Goal: Task Accomplishment & Management: Manage account settings

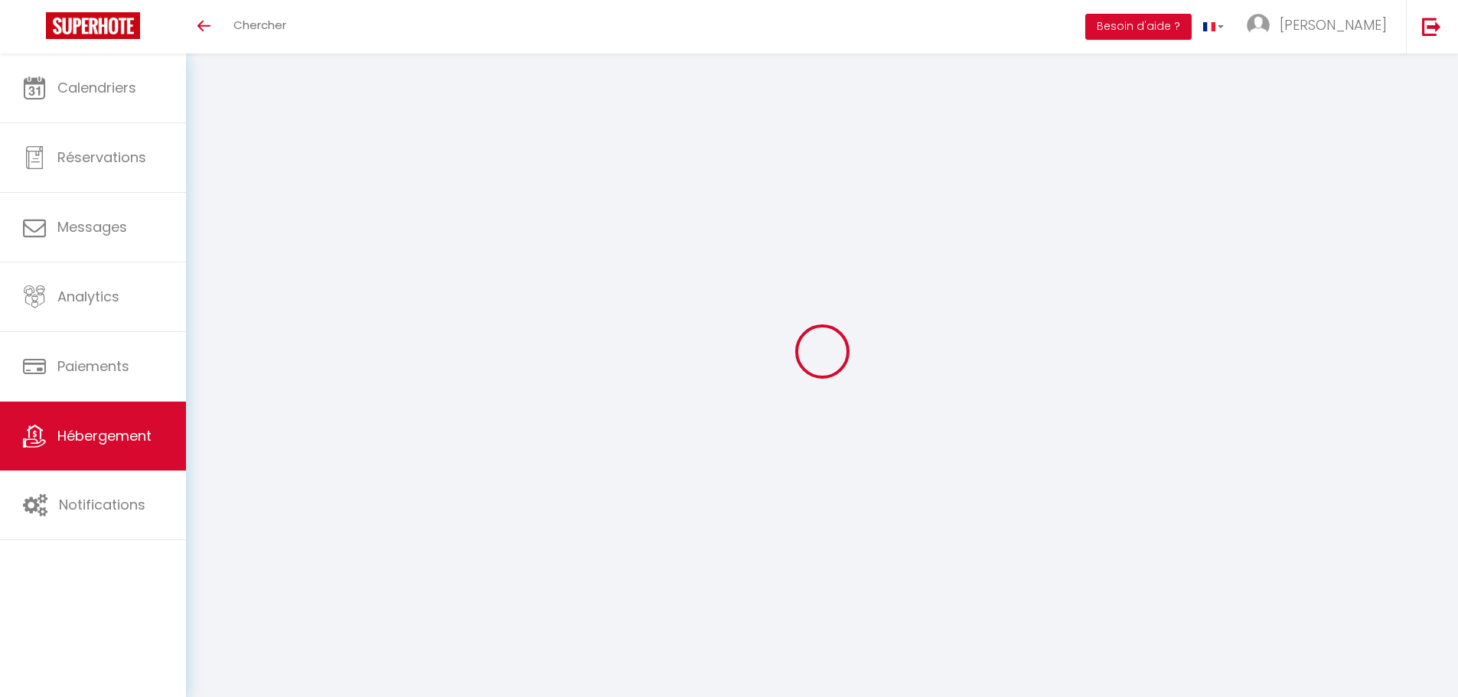
select select
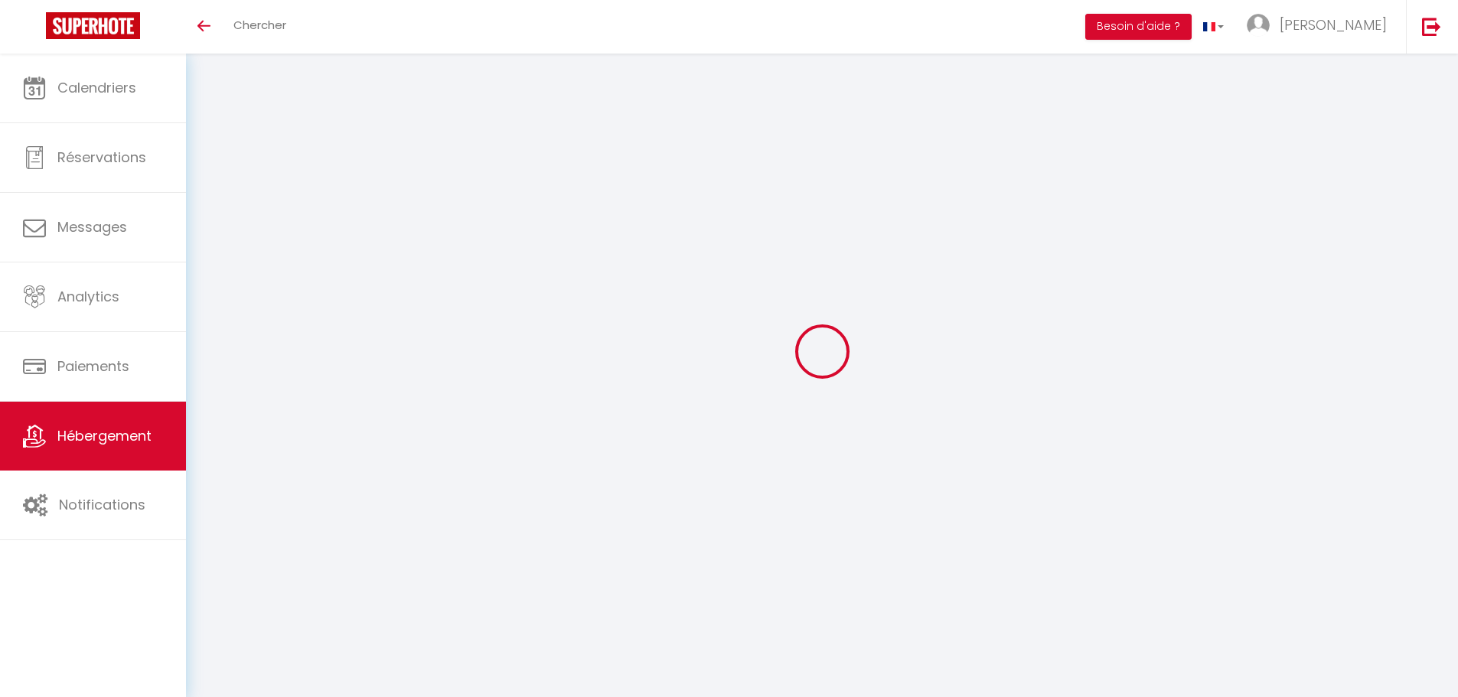
select select
checkbox input "false"
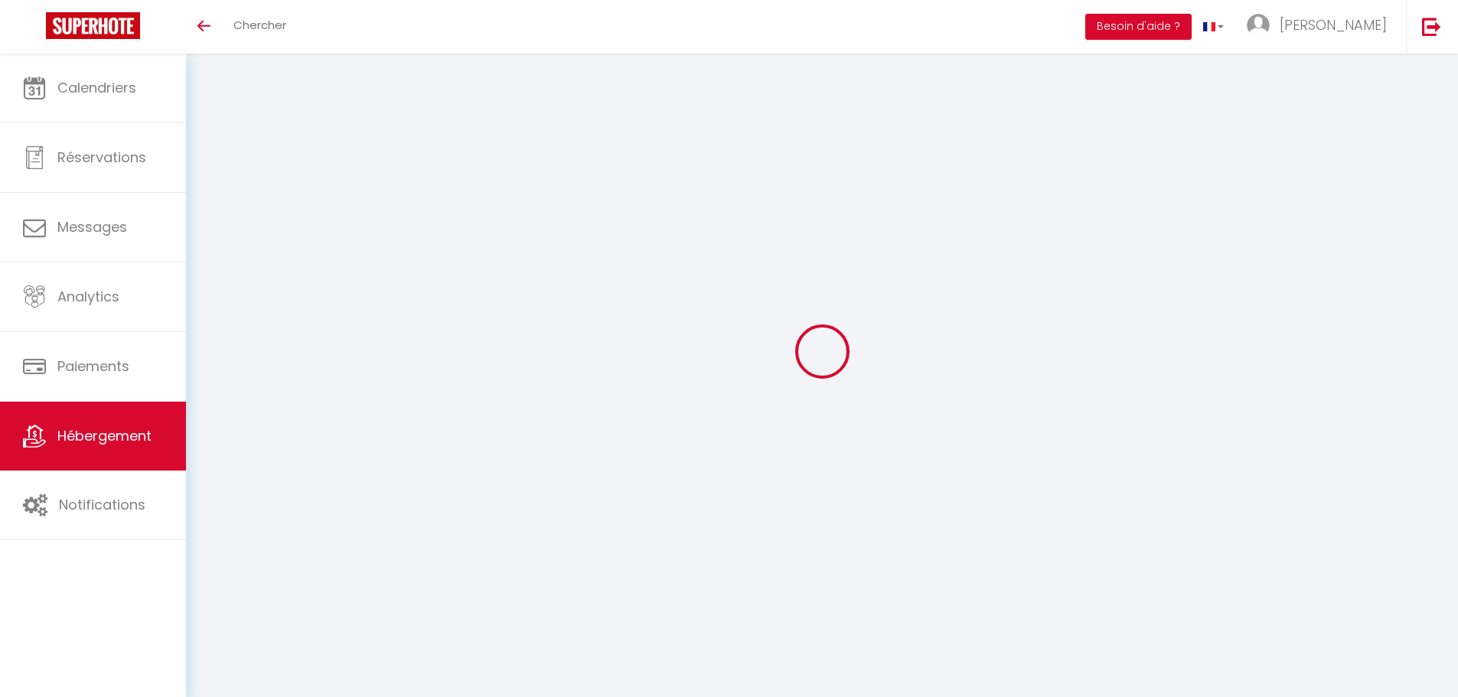
select select
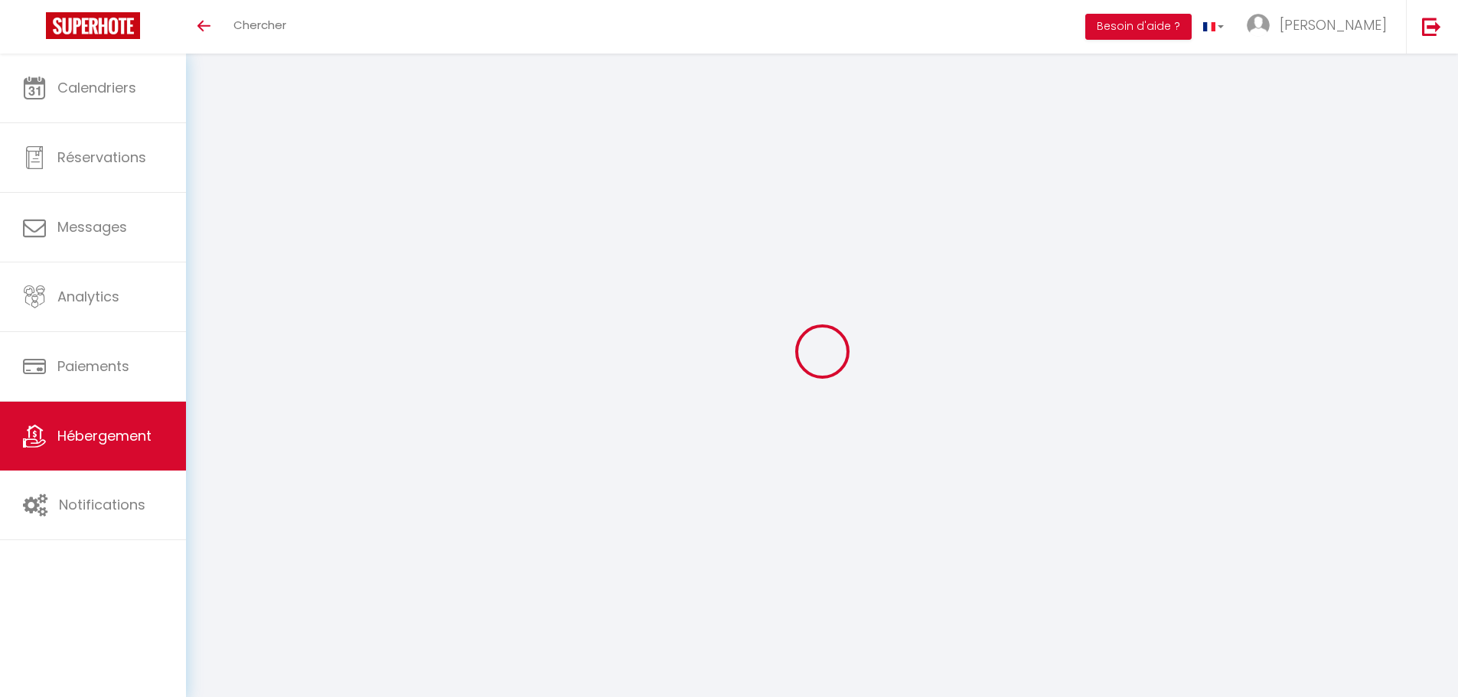
select select
checkbox input "false"
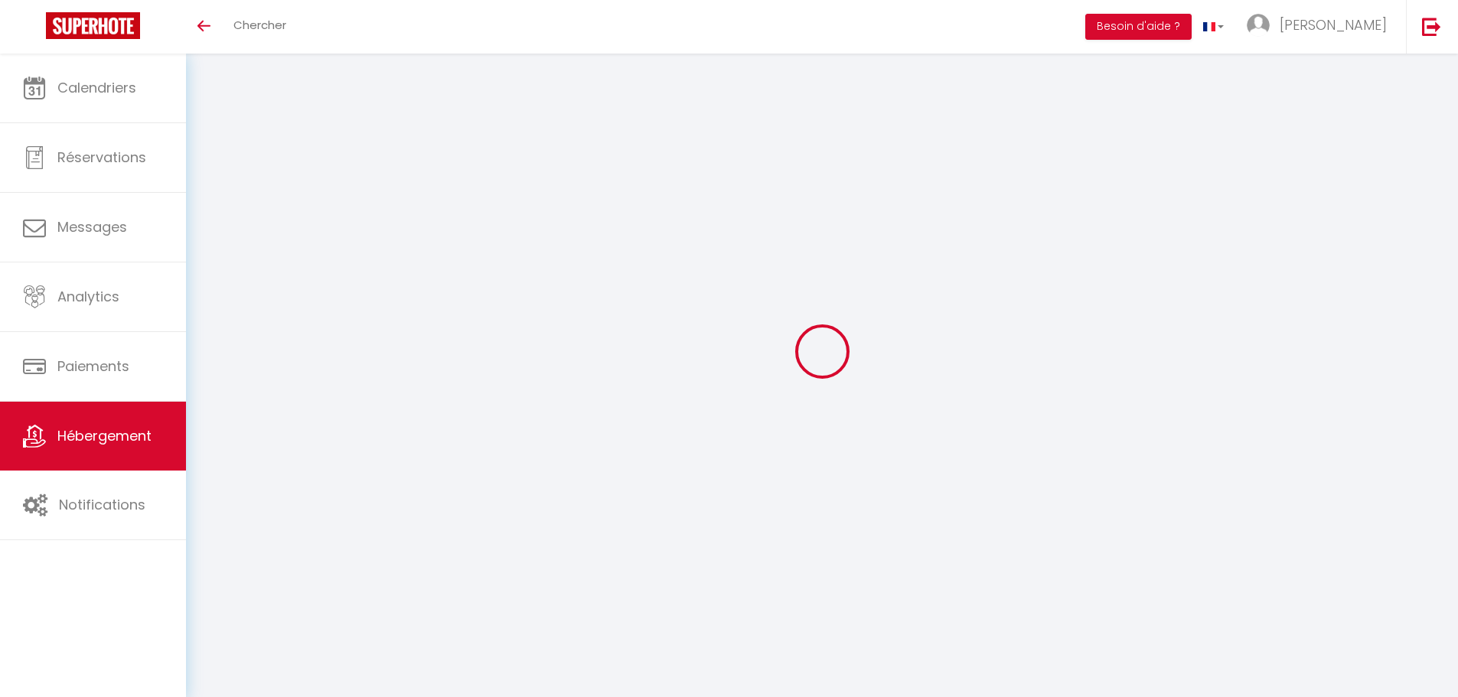
checkbox input "false"
select select
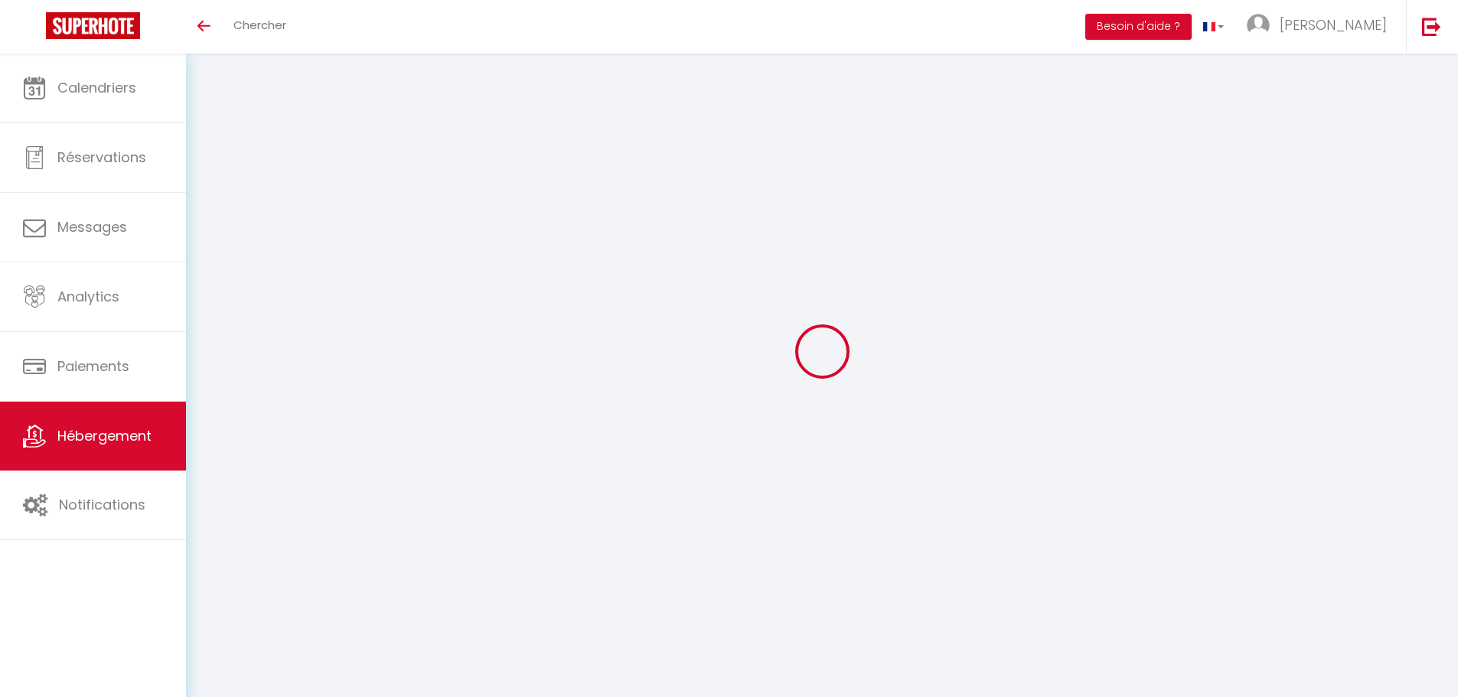
select select
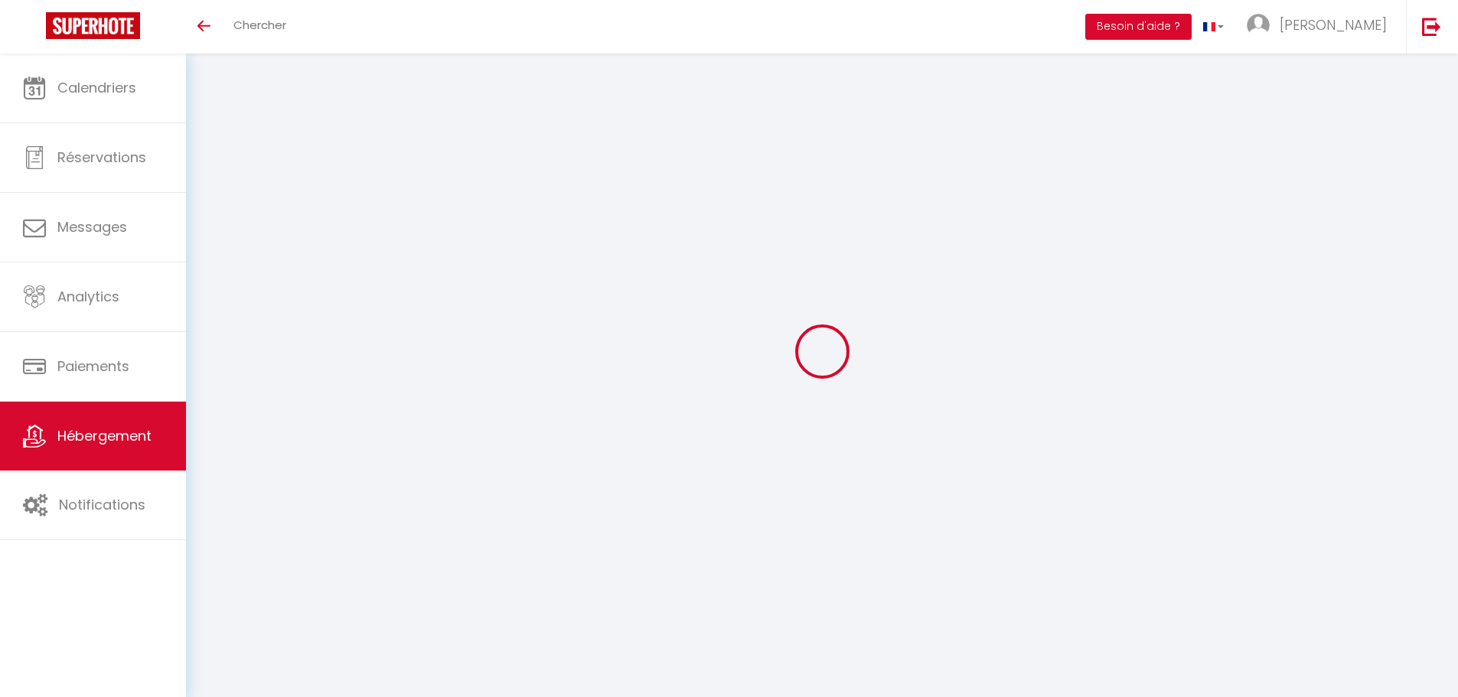
checkbox input "false"
select select
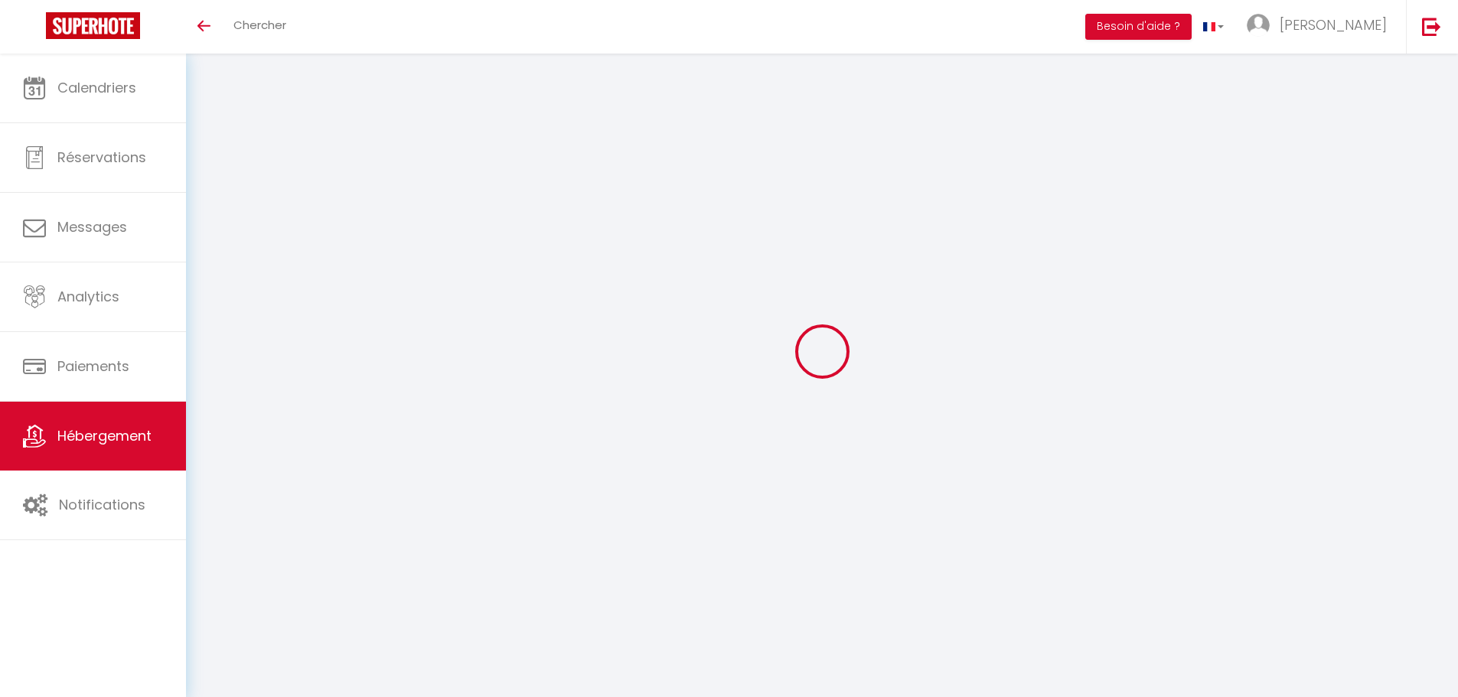
select select
type input "Maison calme avec bureau, jardin, garage"
select select "houses"
select select "8"
select select "4"
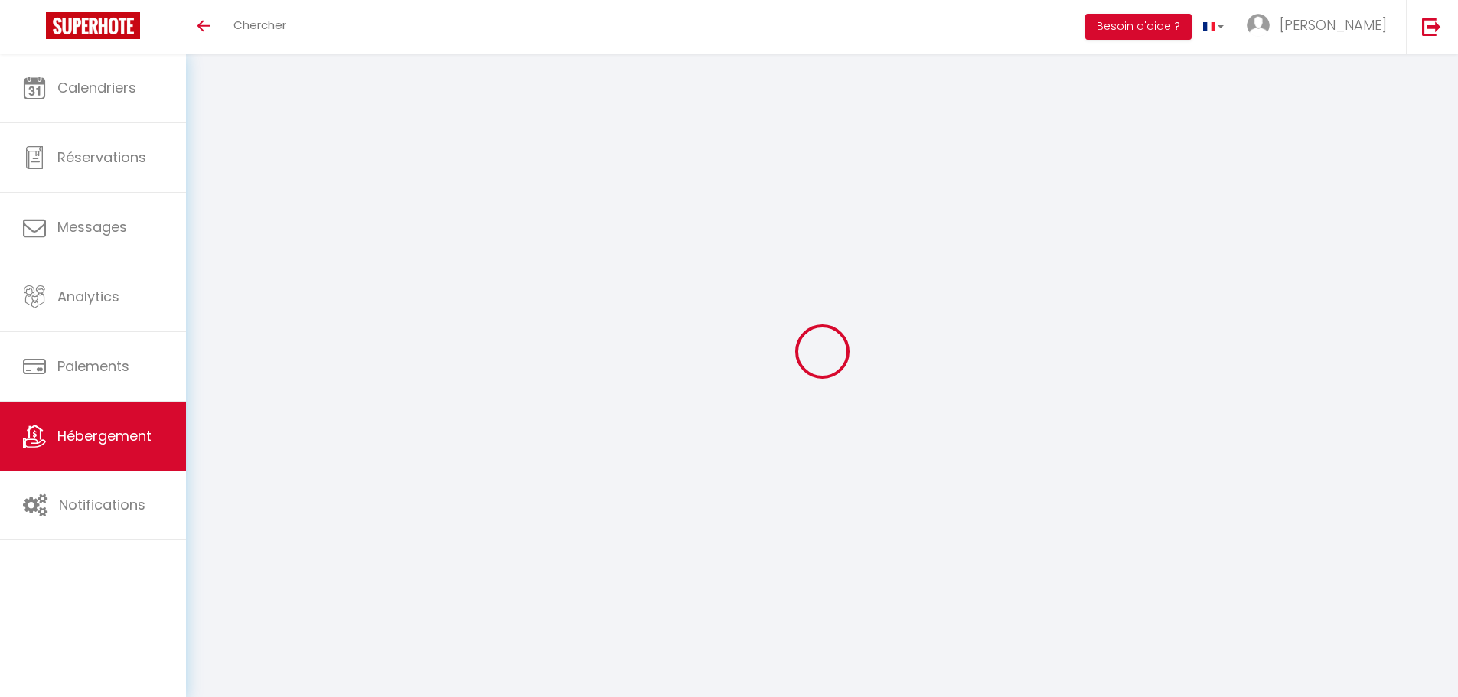
select select "2"
type input "140"
select select
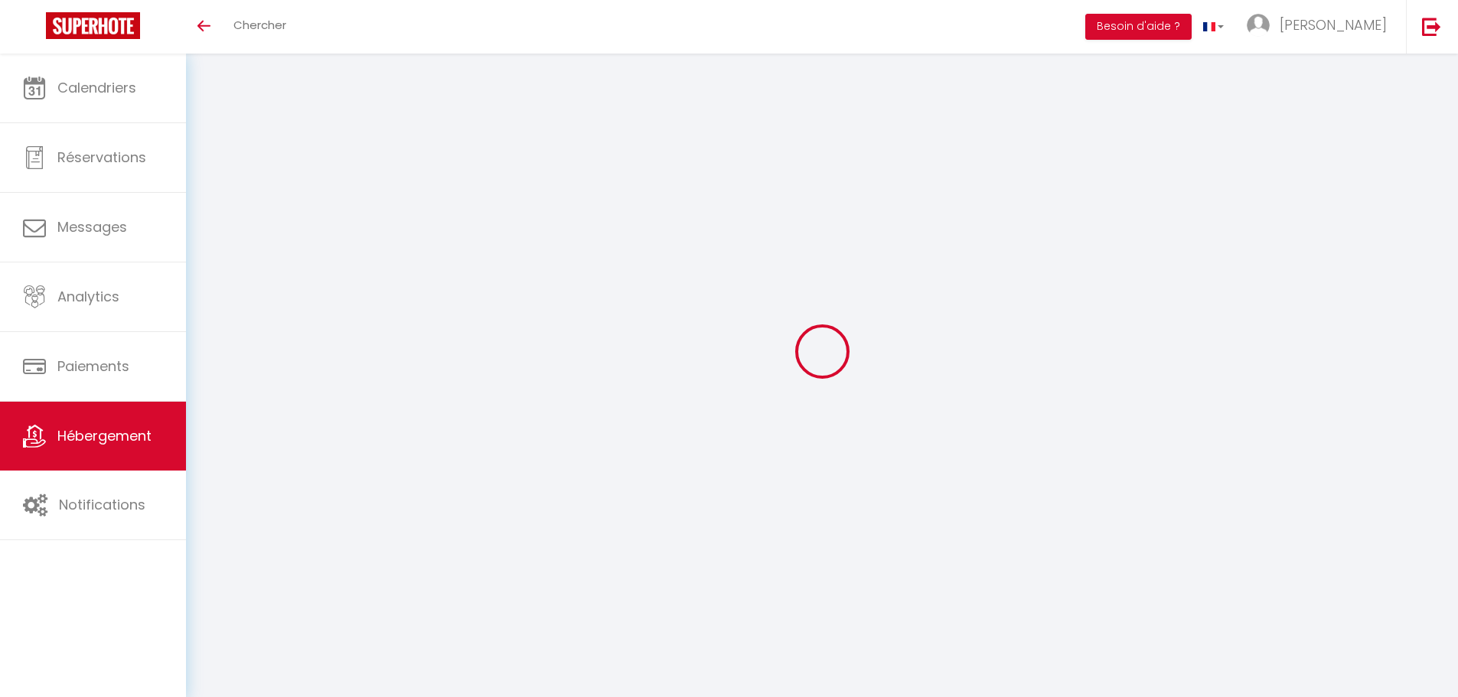
select select
type input "[STREET_ADDRESS]"
type input "85000"
type input "[PERSON_NAME][GEOGRAPHIC_DATA][PERSON_NAME]"
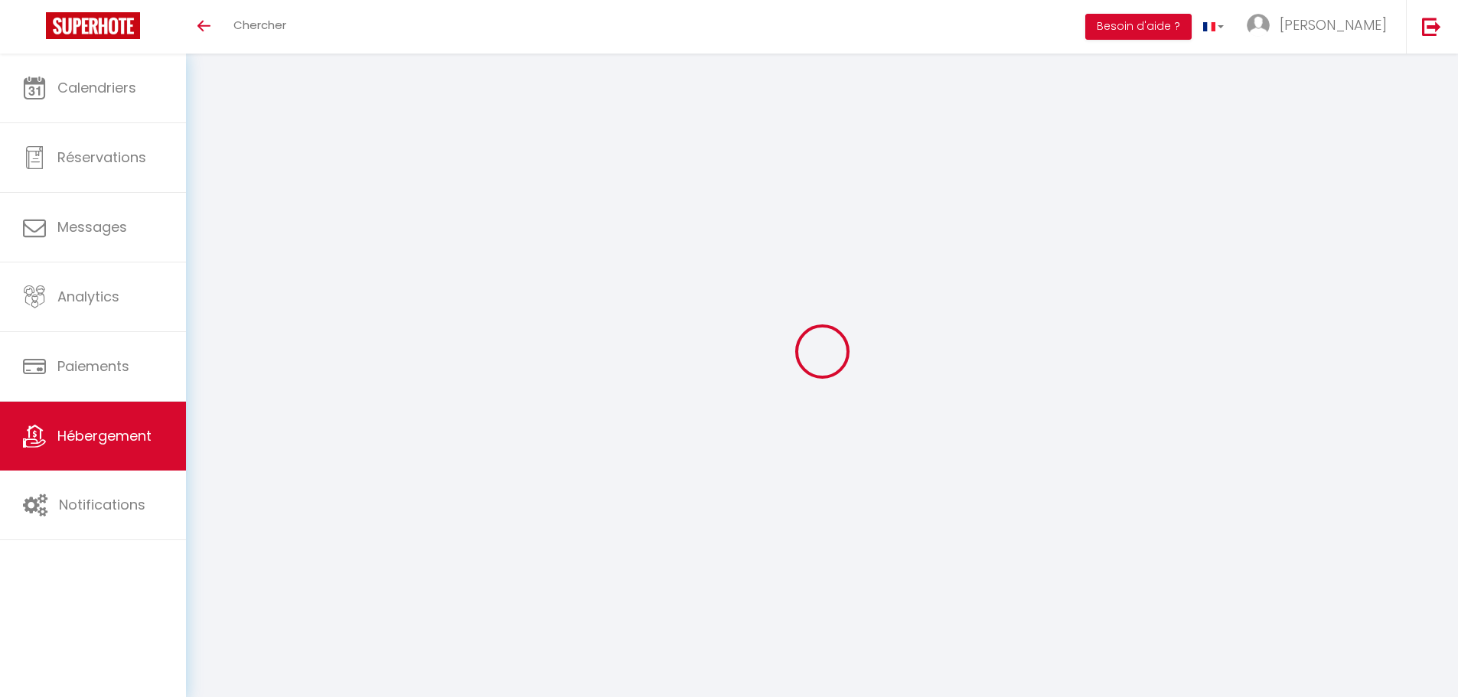
type input "[PERSON_NAME][EMAIL_ADDRESS][DOMAIN_NAME]"
select select "15870"
checkbox input "false"
checkbox input "true"
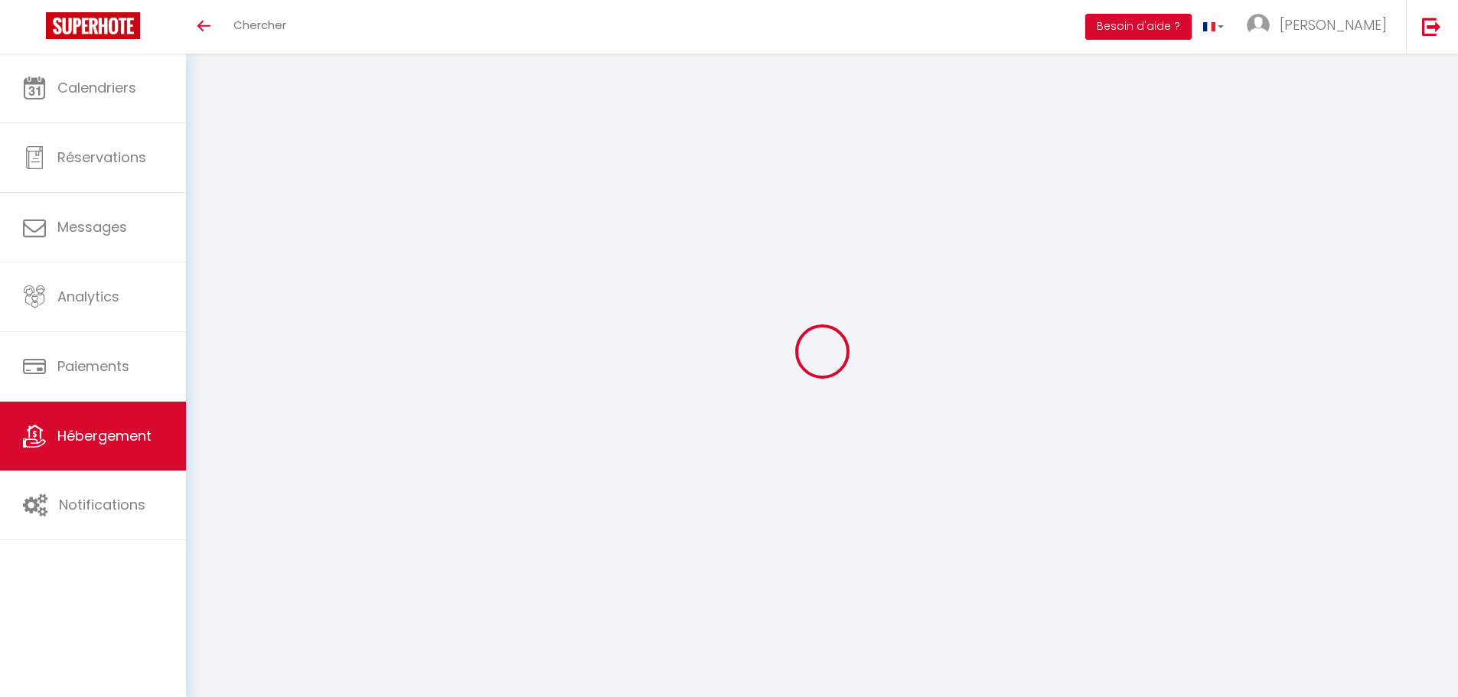
checkbox input "true"
select select
type input "0"
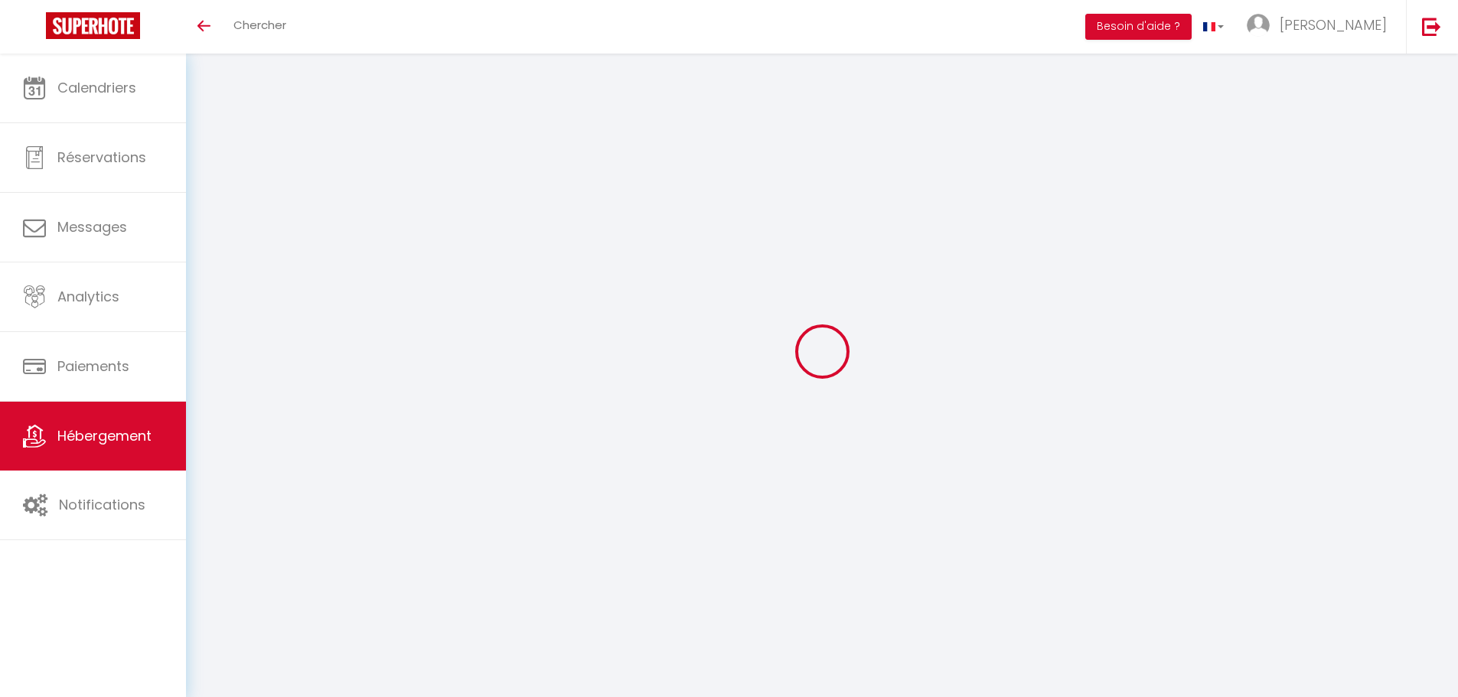
type input "0"
select select
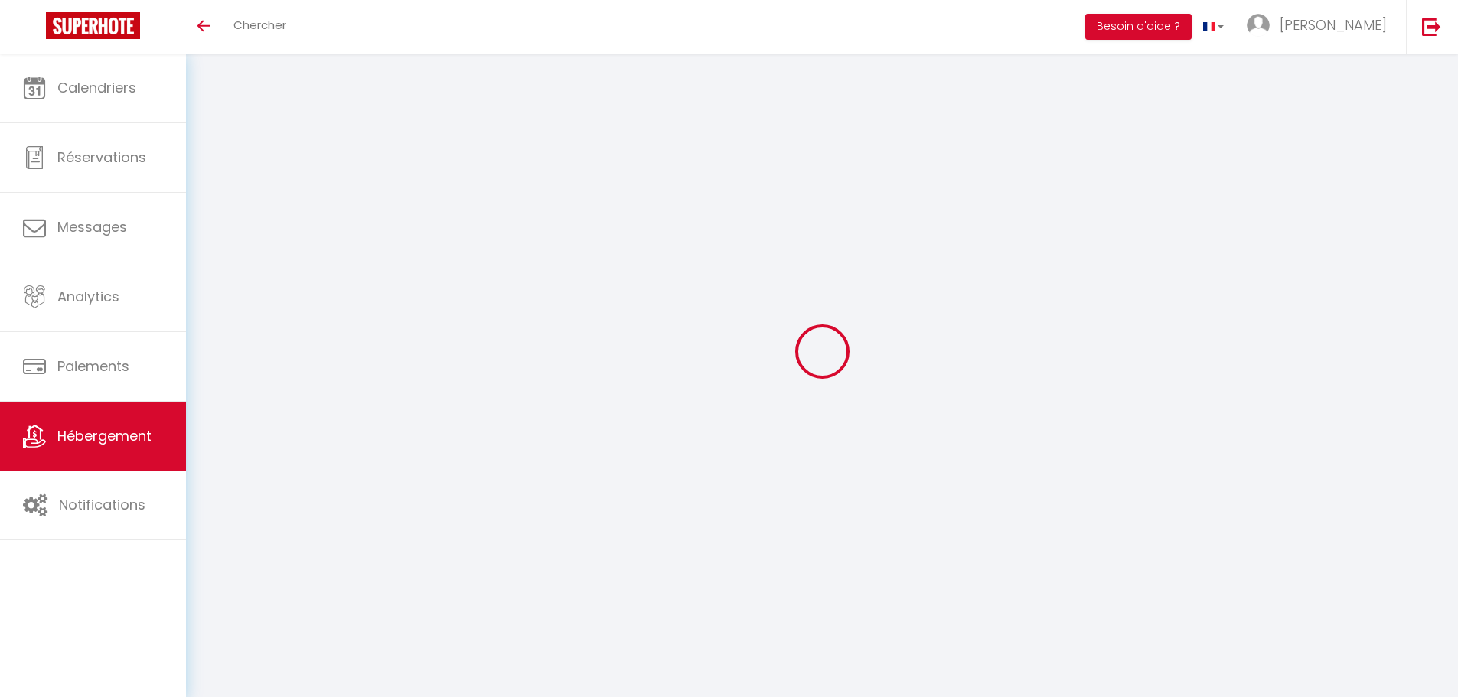
select select
checkbox input "false"
checkbox input "true"
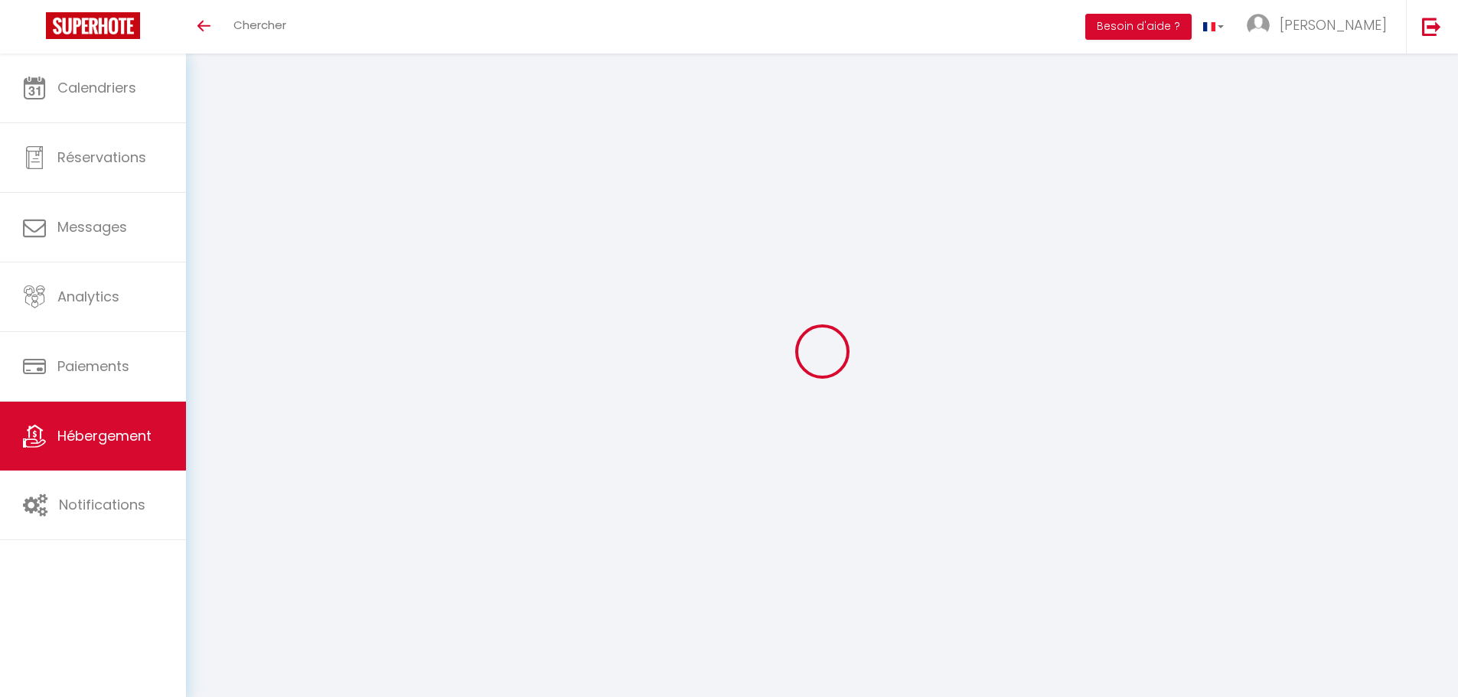
checkbox input "true"
select select "townhouse"
select select
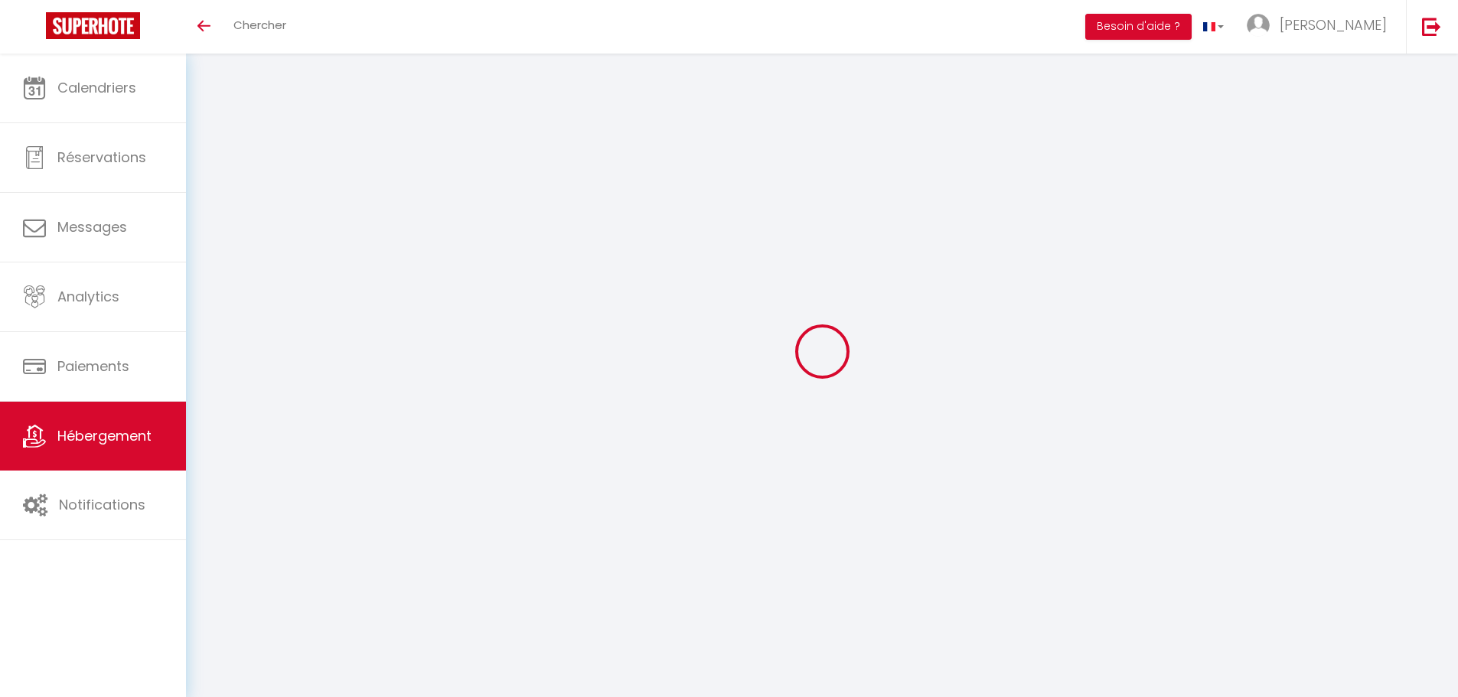
select select
checkbox input "false"
checkbox input "true"
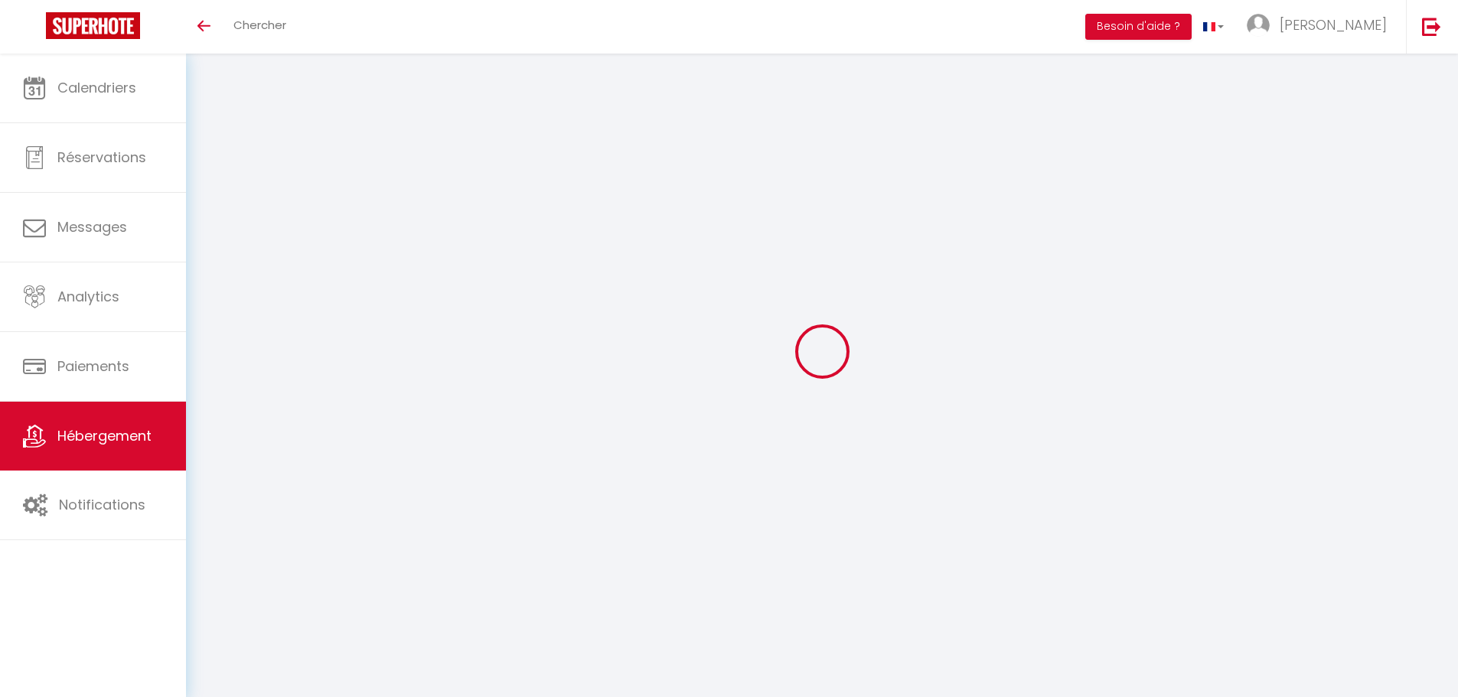
checkbox input "true"
select select
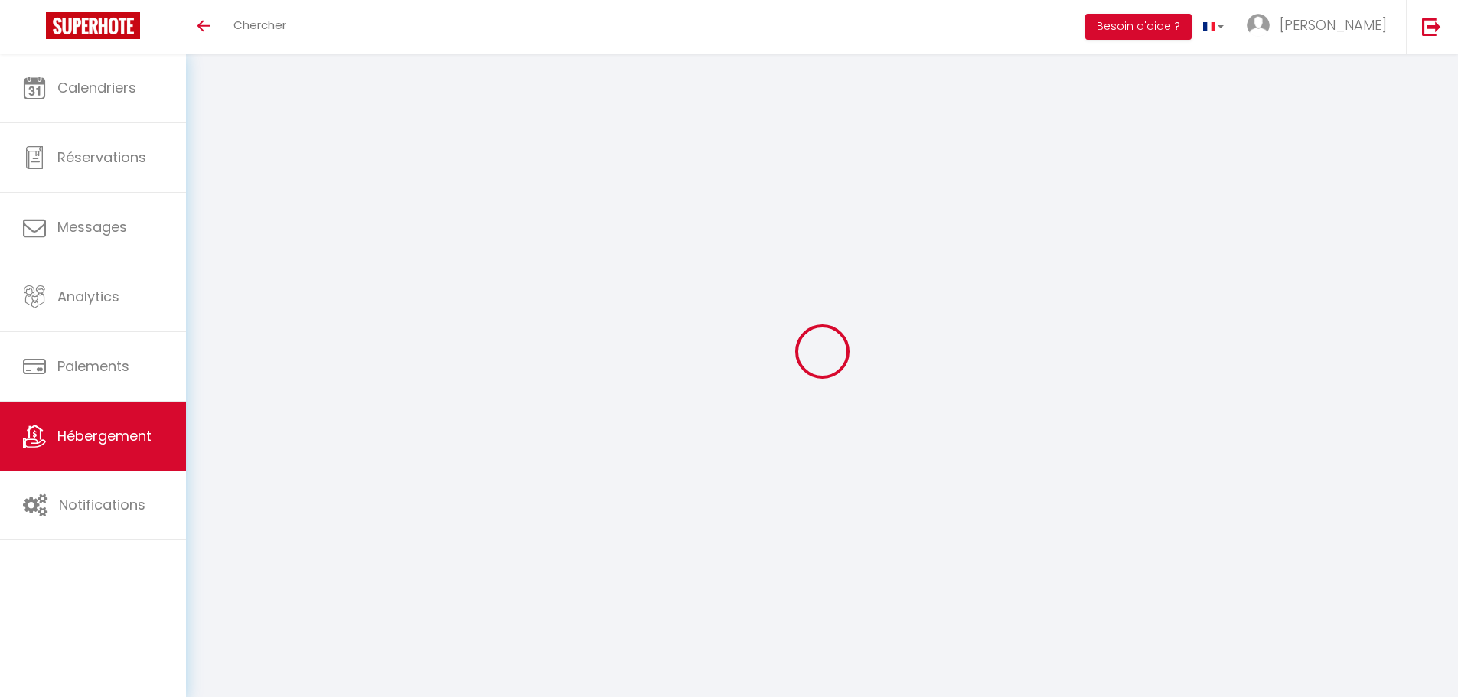
select select
checkbox input "false"
checkbox input "true"
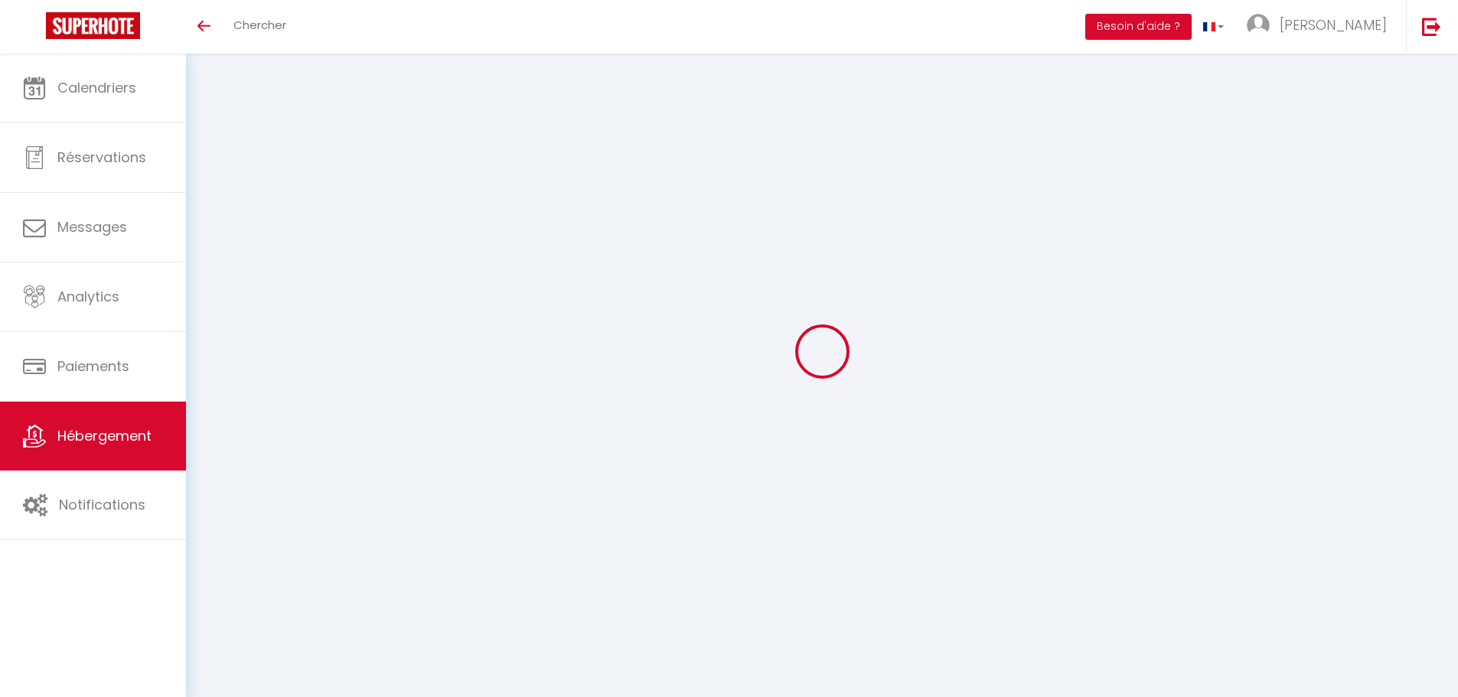
checkbox input "false"
checkbox input "true"
checkbox input "false"
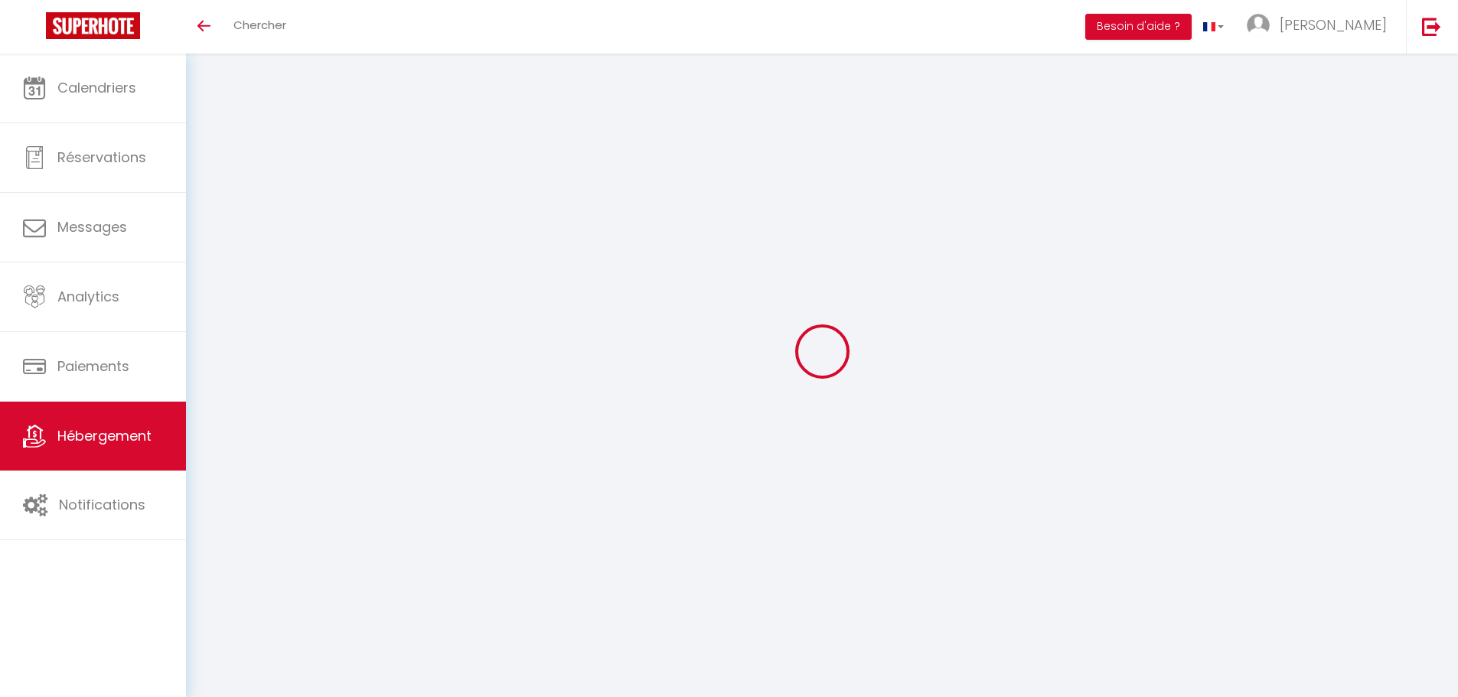
checkbox input "true"
select select "16:00"
select select "23:45"
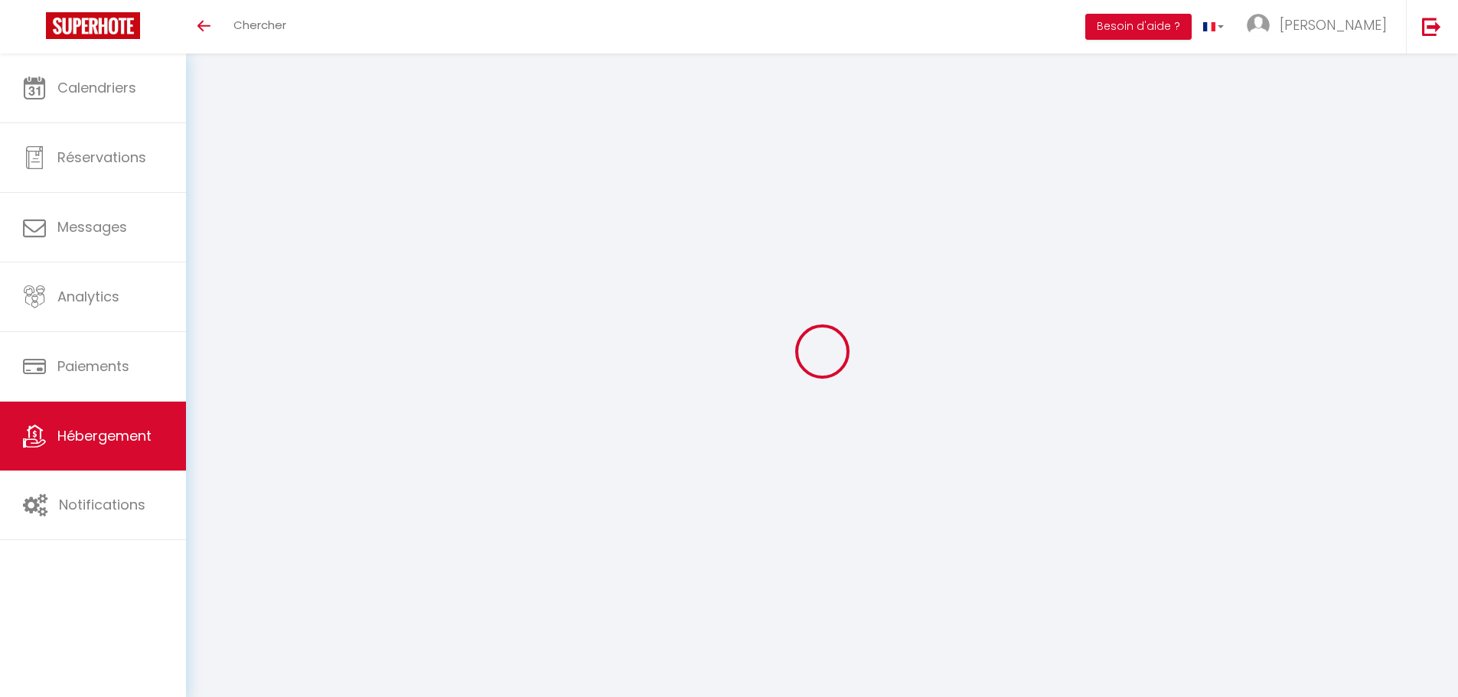
select select "11:00"
select select "30"
select select "120"
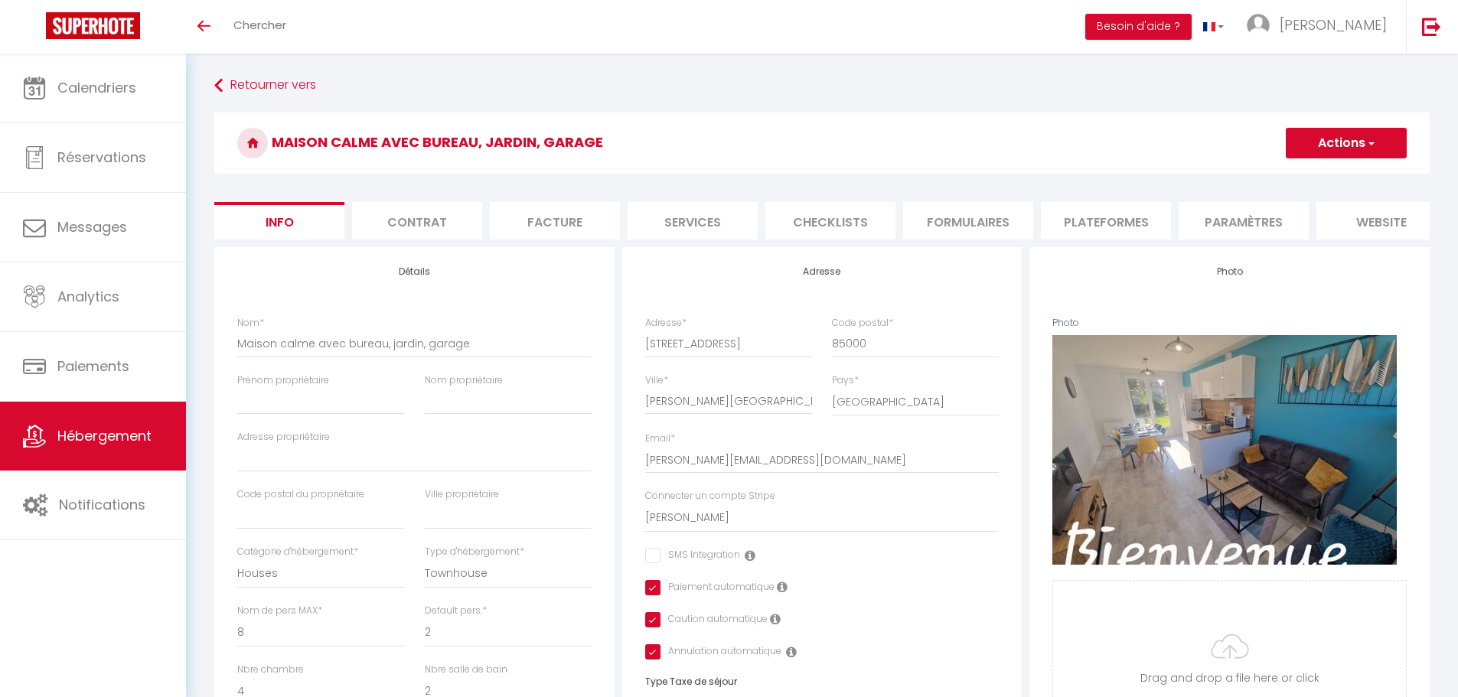
click at [1371, 141] on span "button" at bounding box center [1370, 142] width 10 height 15
click at [1190, 142] on h3 "Maison calme avec bureau, jardin, garage" at bounding box center [821, 142] width 1215 height 61
click at [674, 227] on li "Services" at bounding box center [692, 220] width 130 height 37
select select
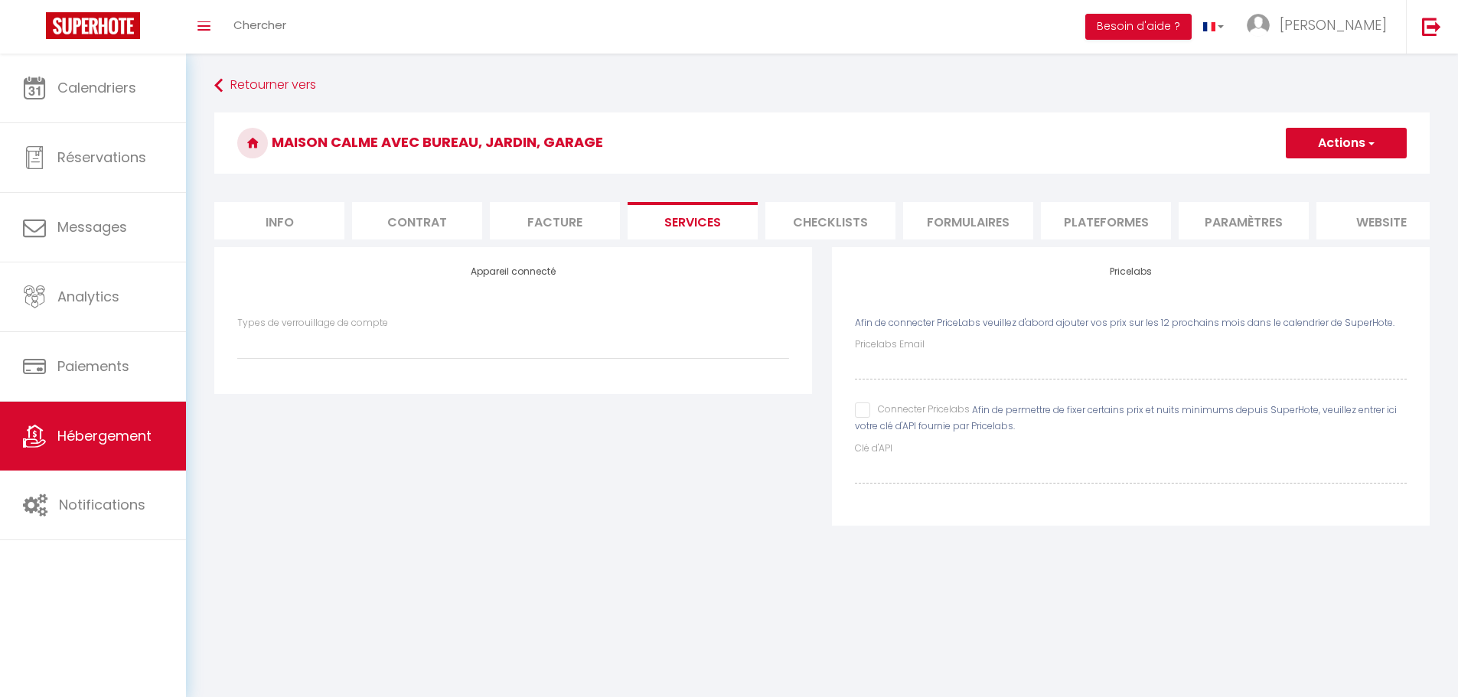
click at [264, 213] on li "Info" at bounding box center [279, 220] width 130 height 37
checkbox input "false"
checkbox input "true"
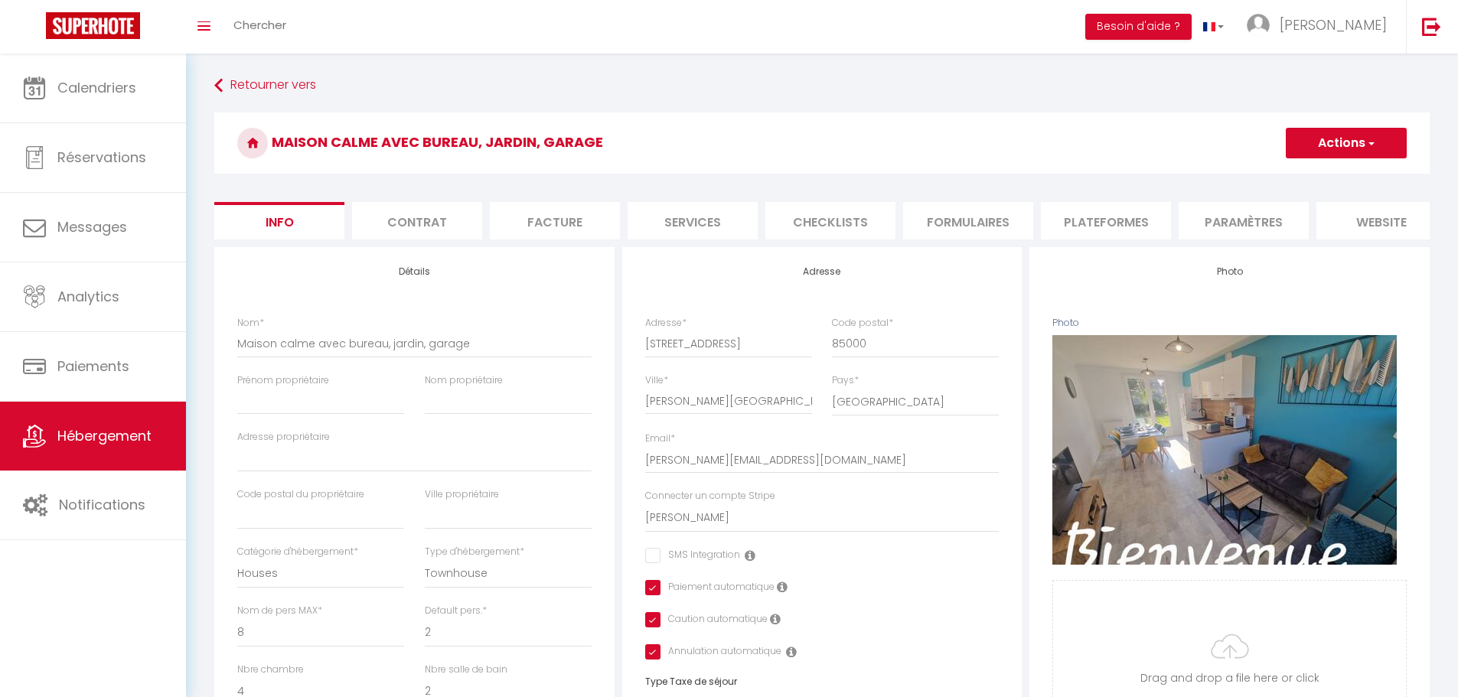
click at [422, 216] on li "Contrat" at bounding box center [417, 220] width 130 height 37
select select
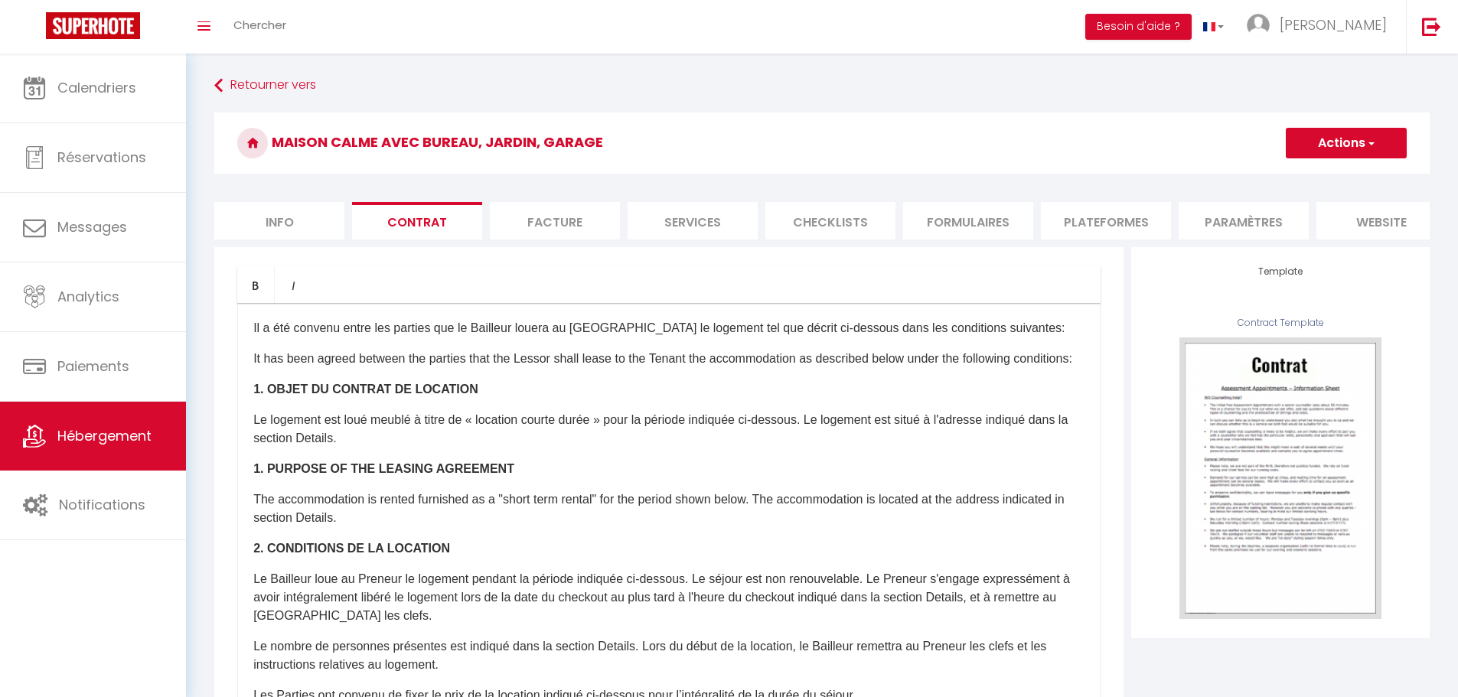
click at [544, 217] on li "Facture" at bounding box center [555, 220] width 130 height 37
select select
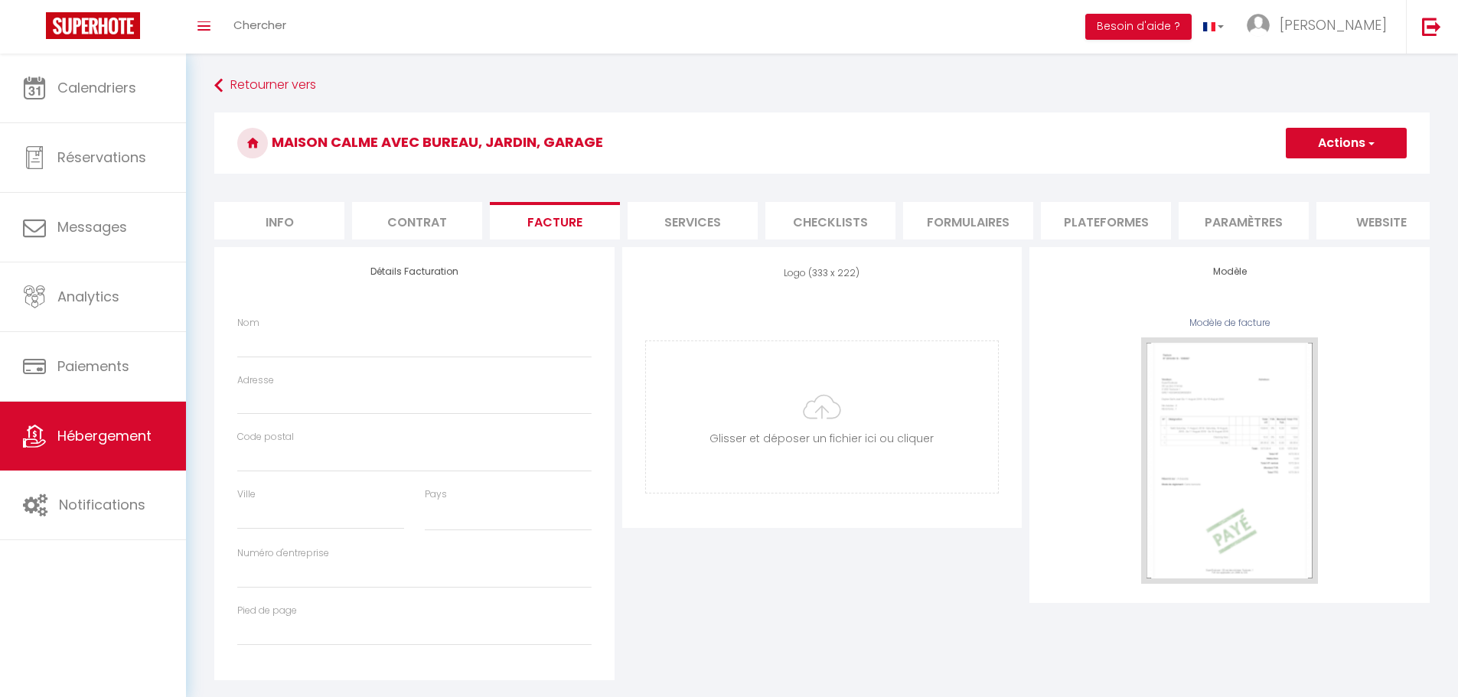
select select
click at [669, 213] on li "Services" at bounding box center [692, 220] width 130 height 37
select select
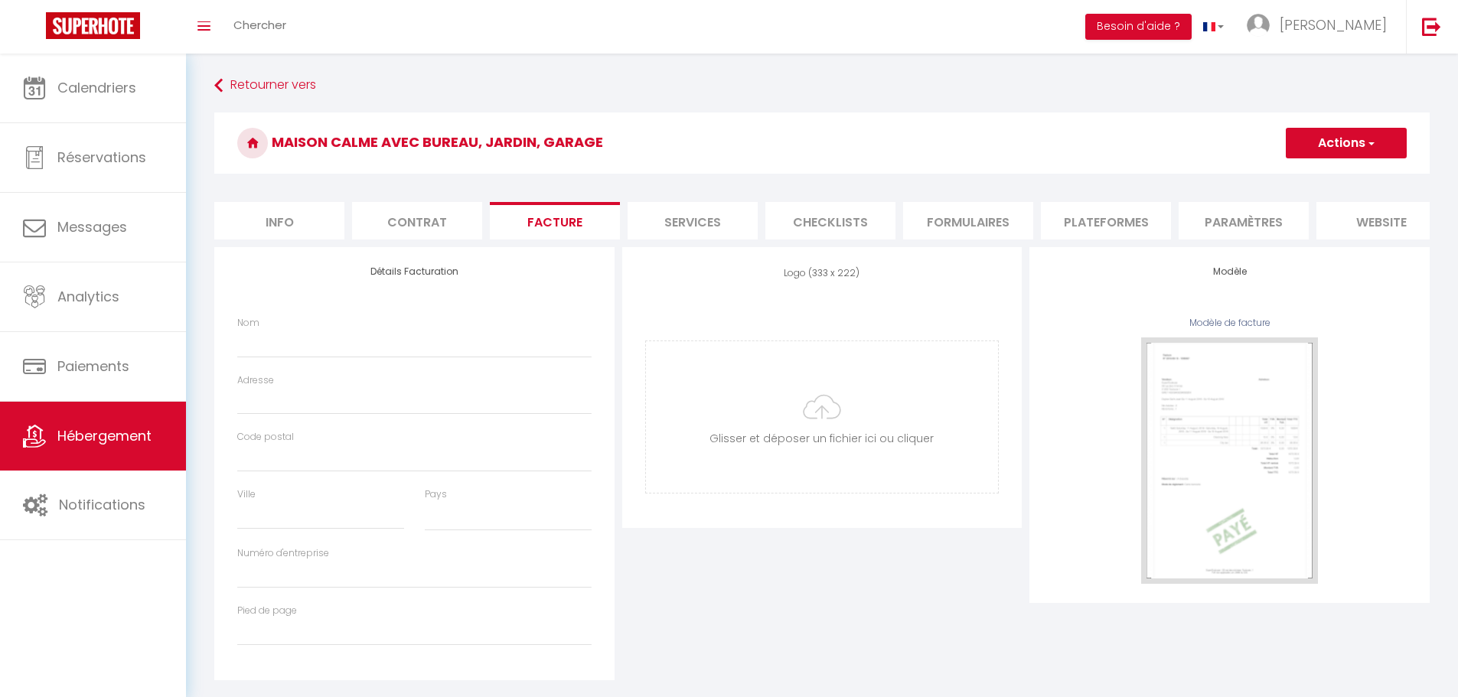
select select "180"
select select "EUR"
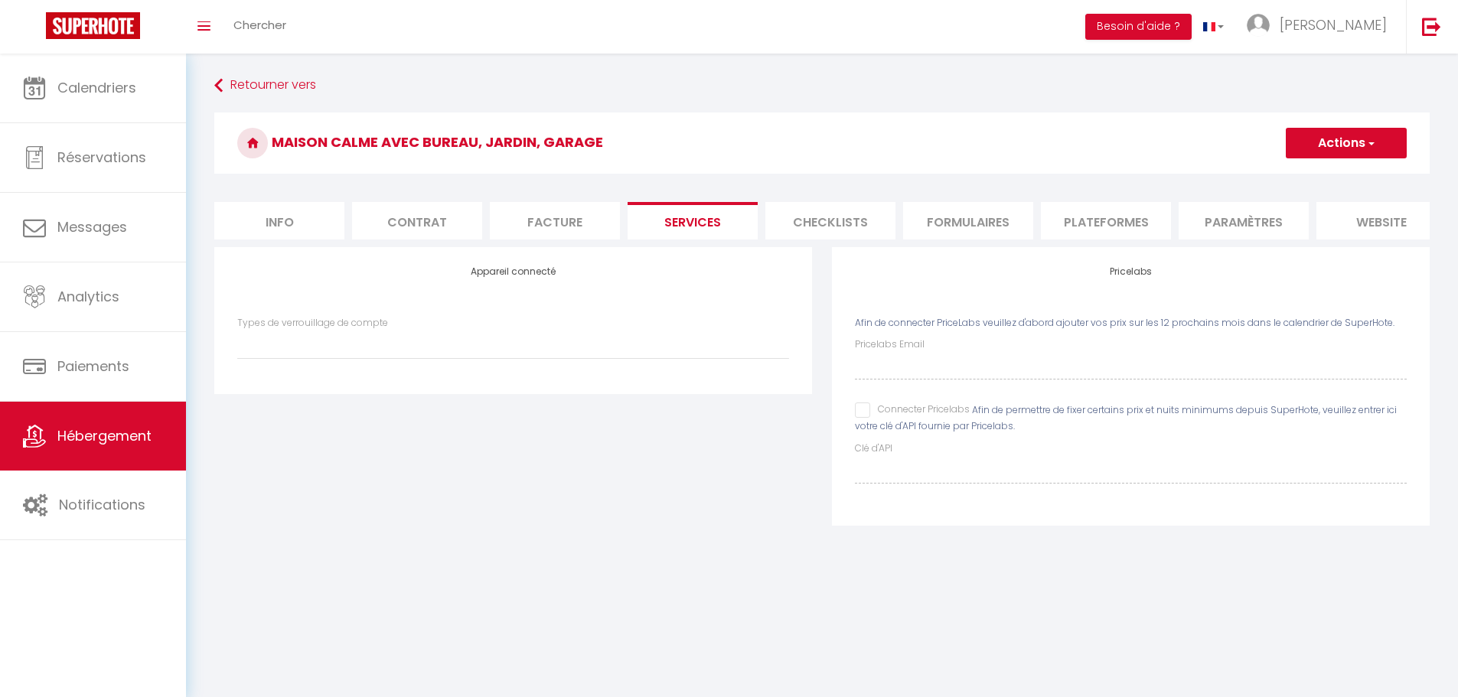
click at [818, 223] on li "Checklists" at bounding box center [830, 220] width 130 height 37
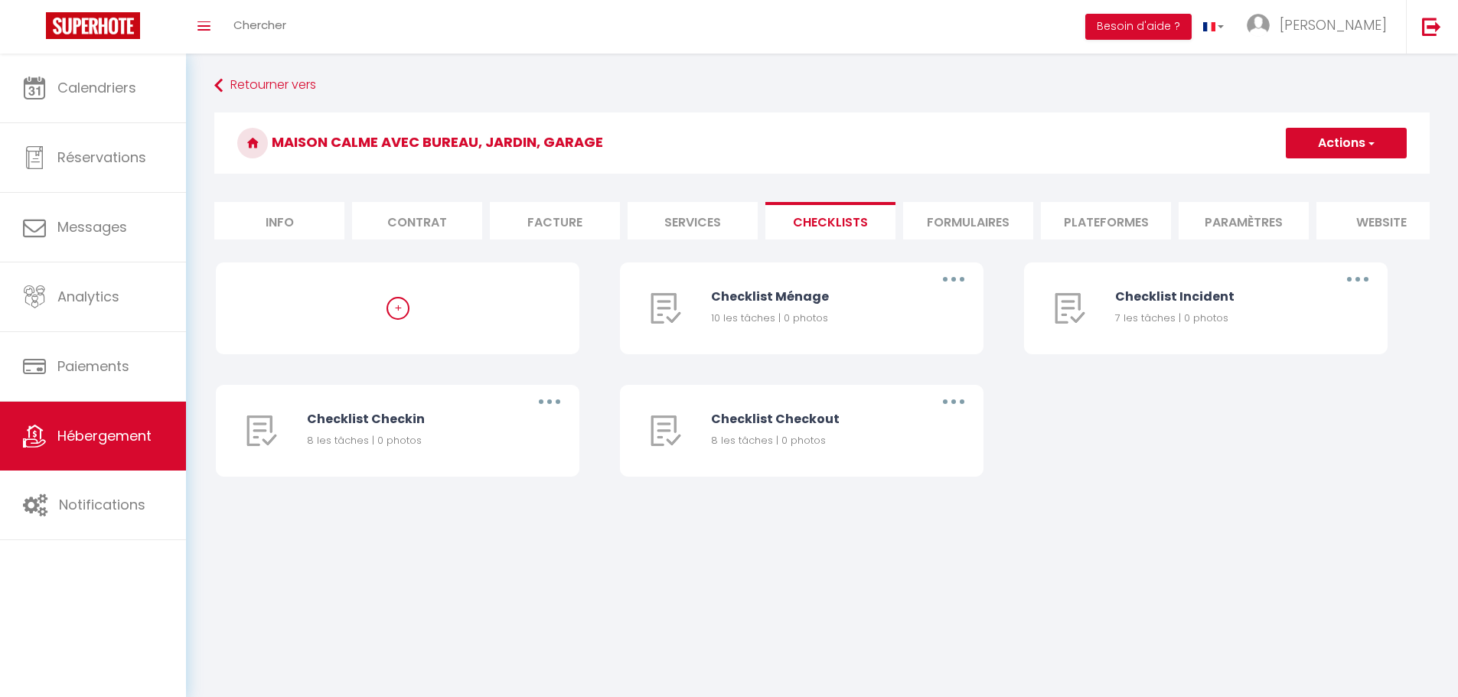
click at [923, 226] on li "Formulaires" at bounding box center [968, 220] width 130 height 37
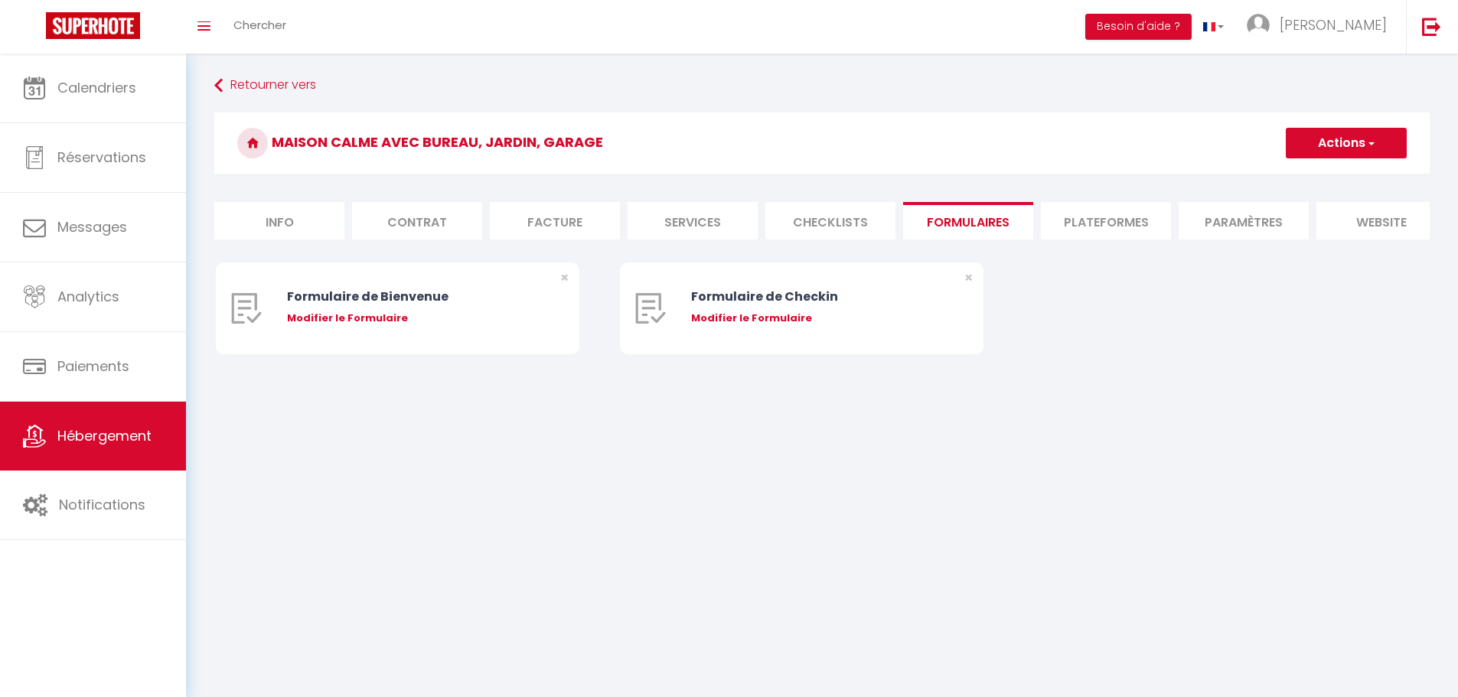
click at [1130, 231] on li "Plateformes" at bounding box center [1106, 220] width 130 height 37
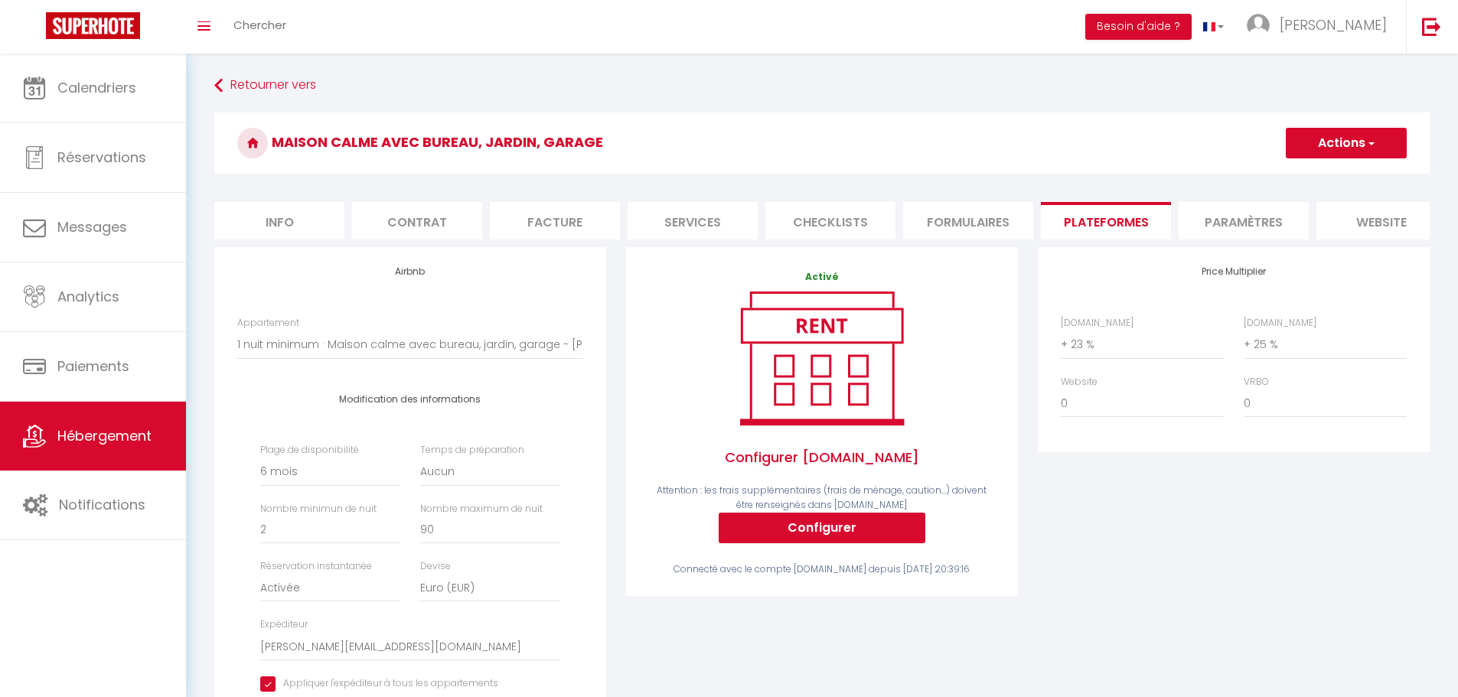
click at [1217, 213] on li "Paramètres" at bounding box center [1243, 220] width 130 height 37
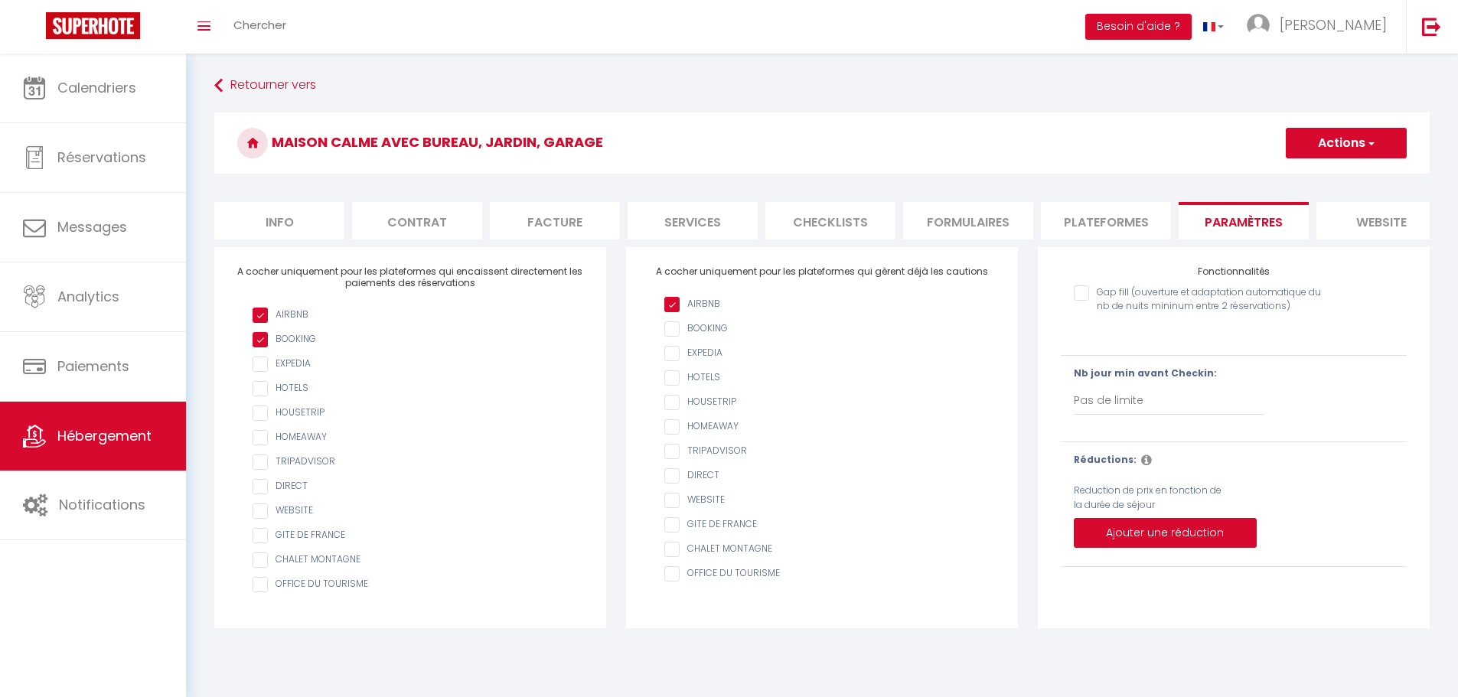
scroll to position [54, 0]
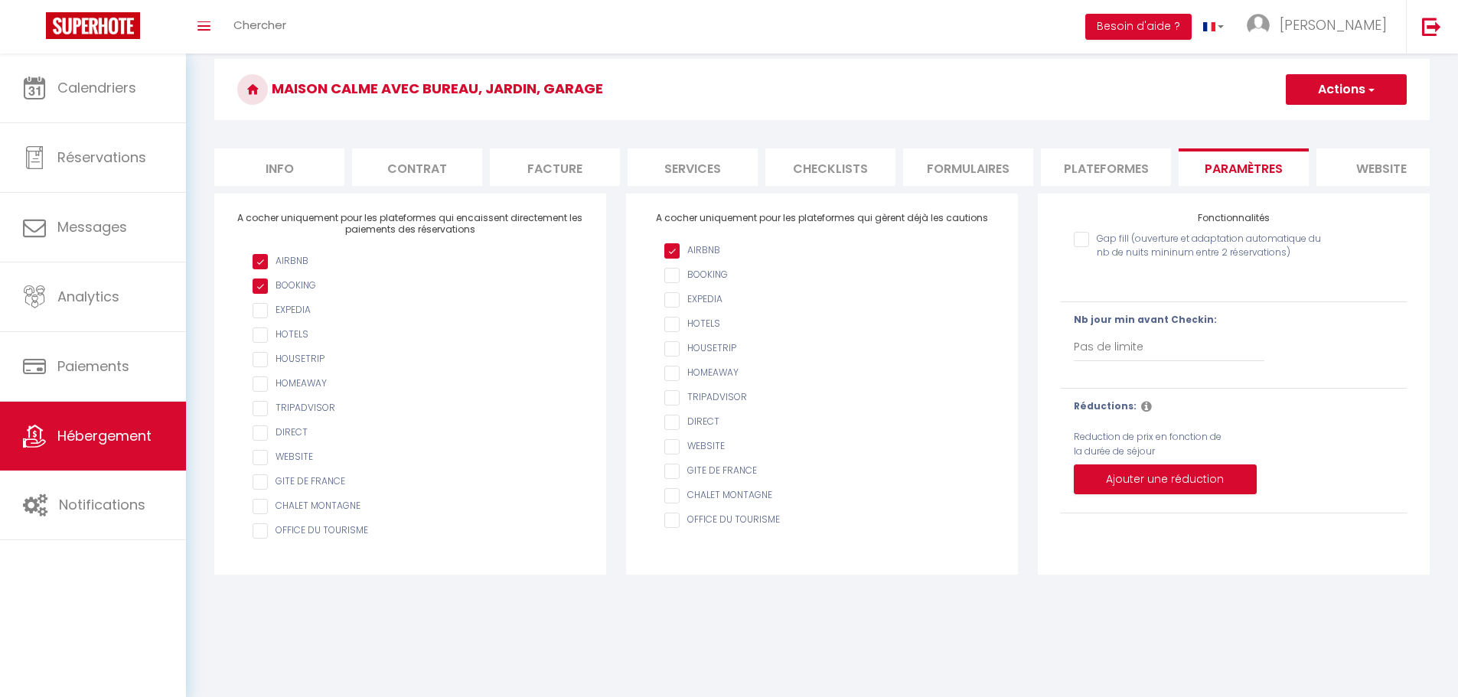
click at [1360, 171] on li "website" at bounding box center [1381, 166] width 130 height 37
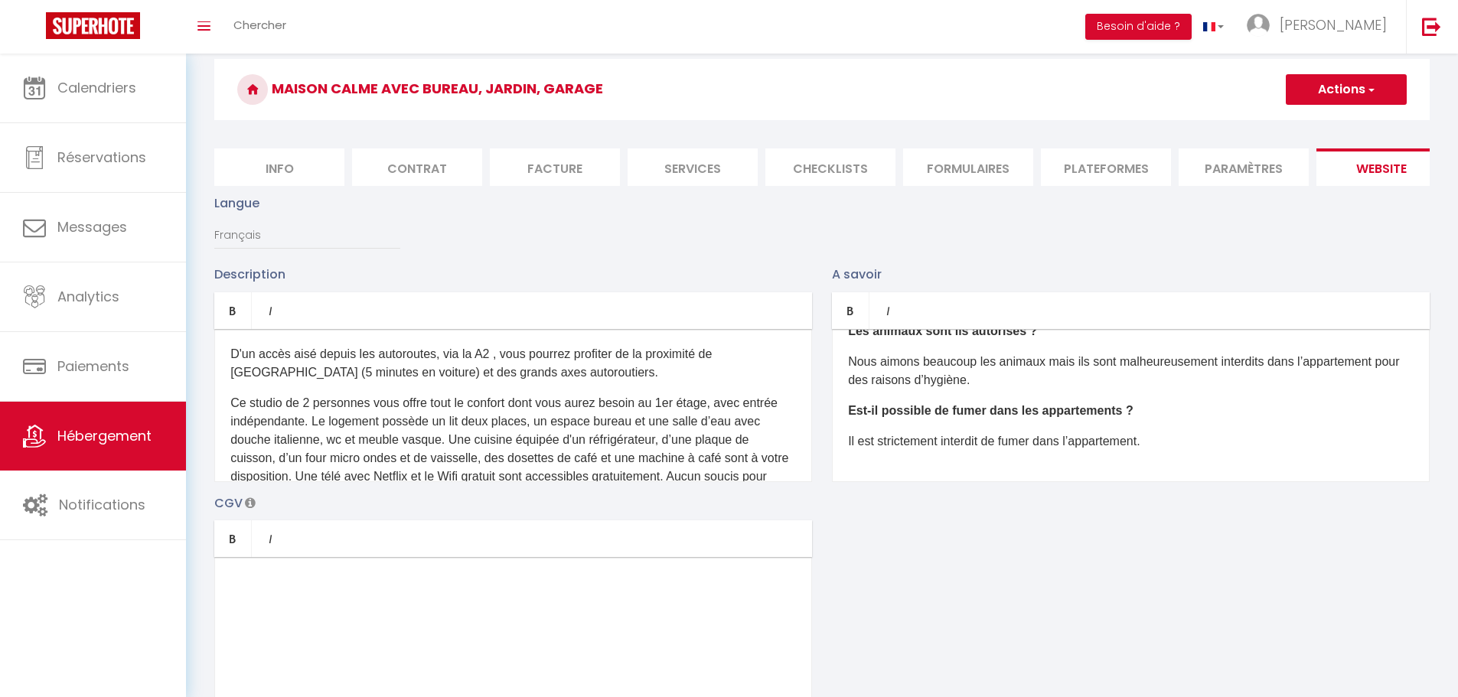
click at [284, 178] on li "Info" at bounding box center [279, 166] width 130 height 37
checkbox input "false"
checkbox input "true"
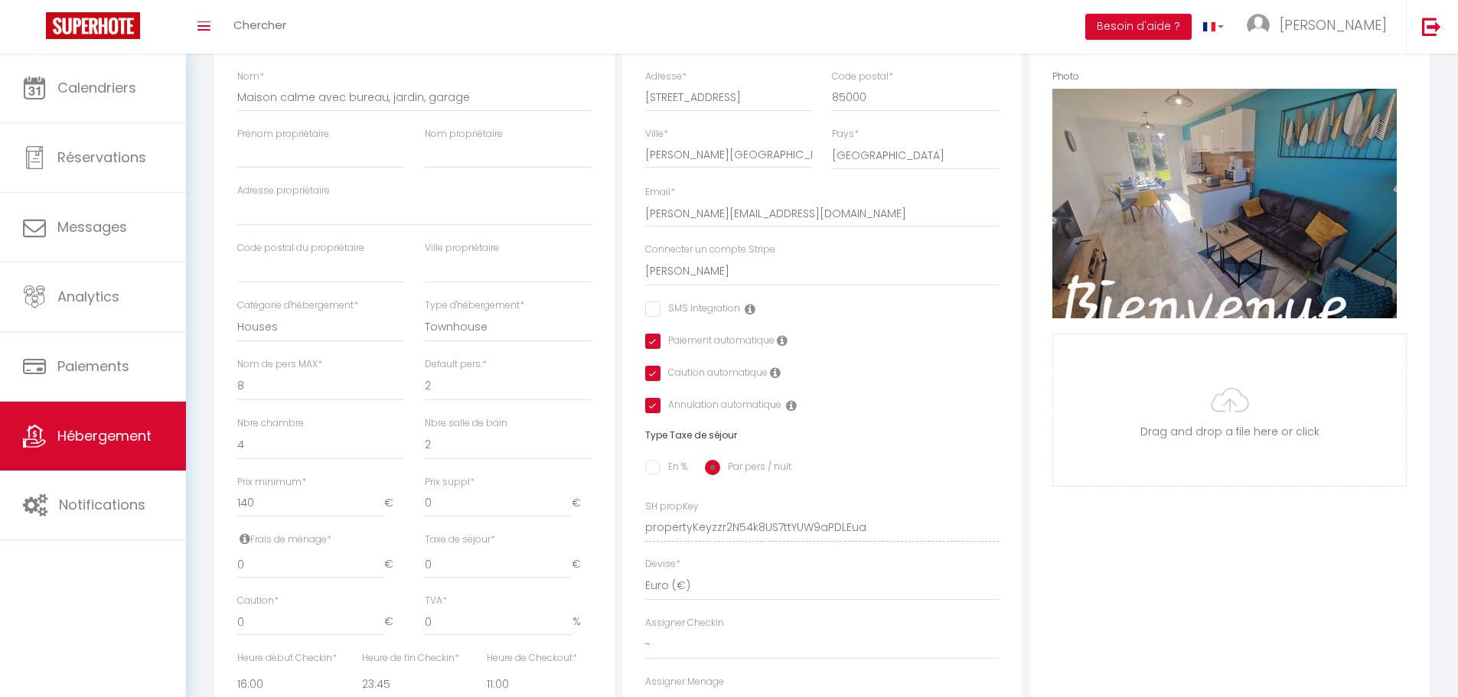
scroll to position [283, 0]
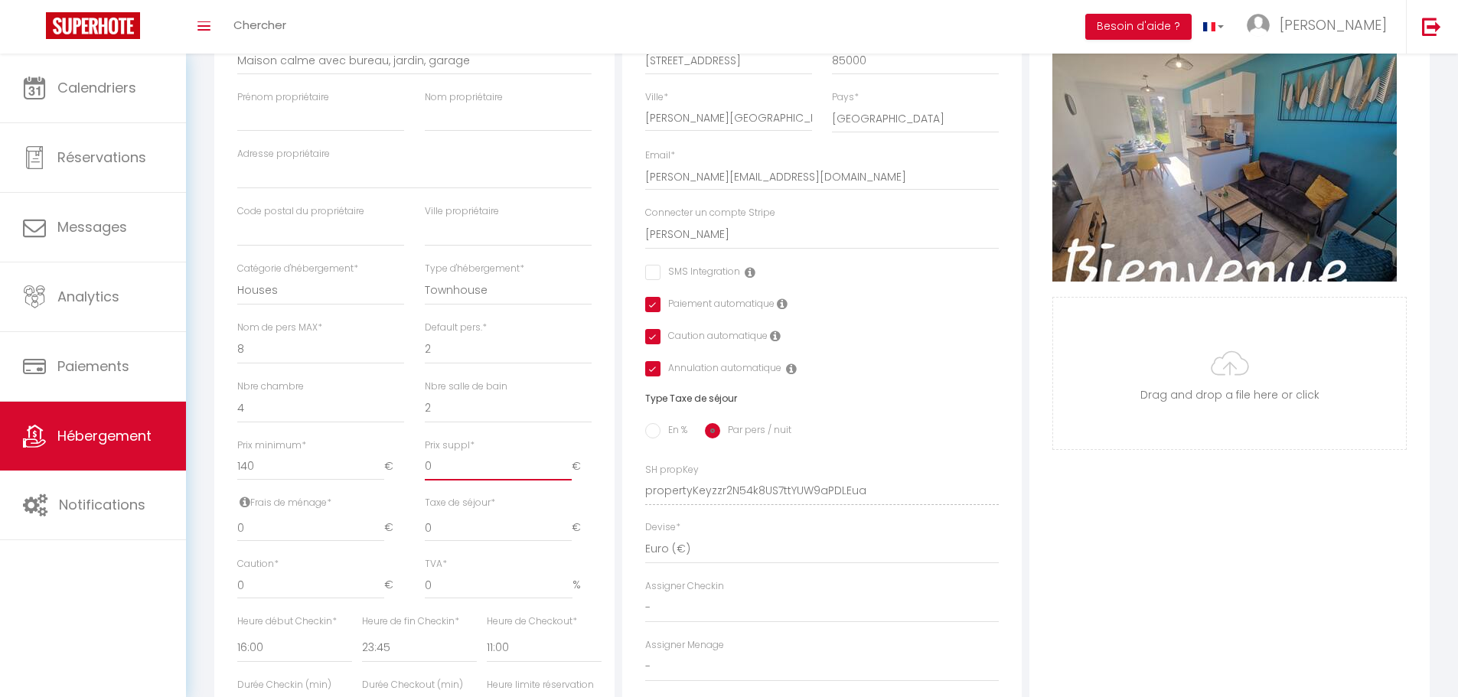
drag, startPoint x: 464, startPoint y: 477, endPoint x: 415, endPoint y: 479, distance: 49.0
click at [415, 479] on div "Prix suppl * 0 €" at bounding box center [507, 466] width 187 height 57
type input "5"
checkbox input "false"
checkbox input "true"
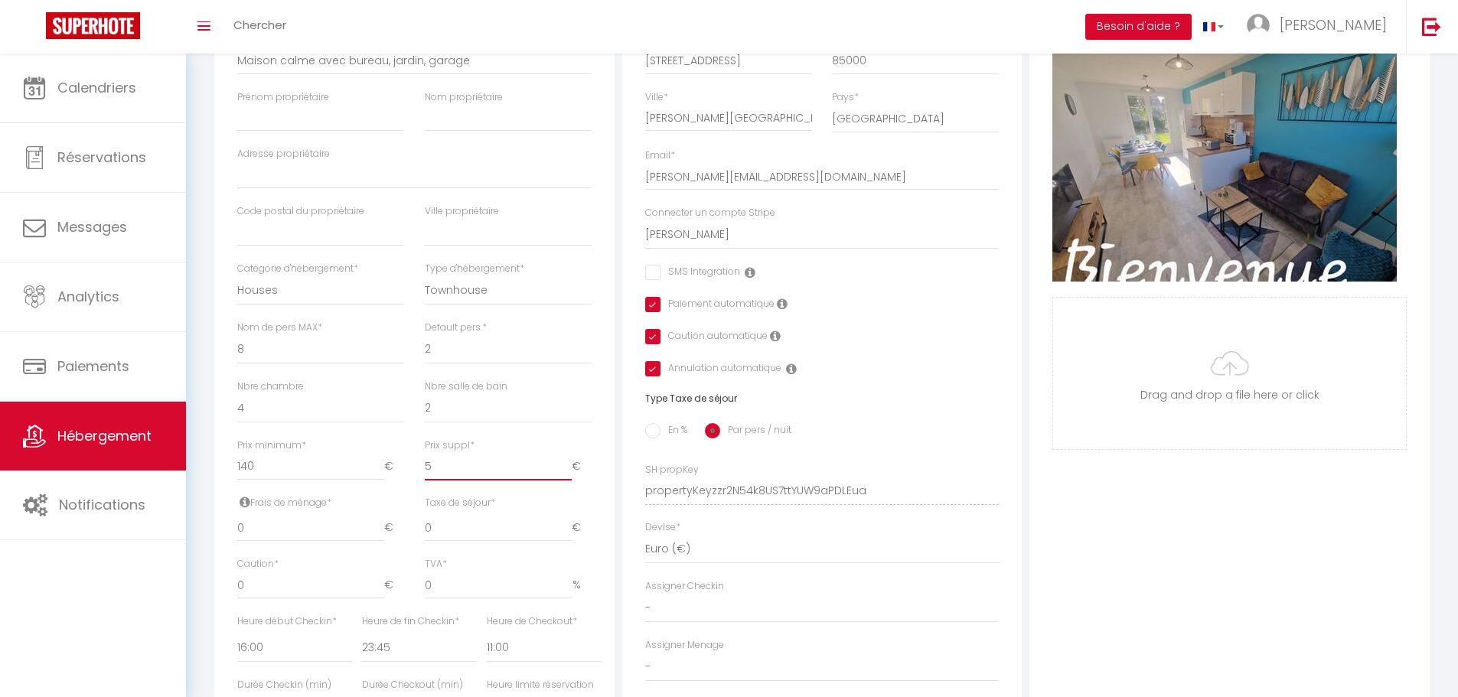
checkbox input "true"
type input "4"
checkbox input "false"
checkbox input "true"
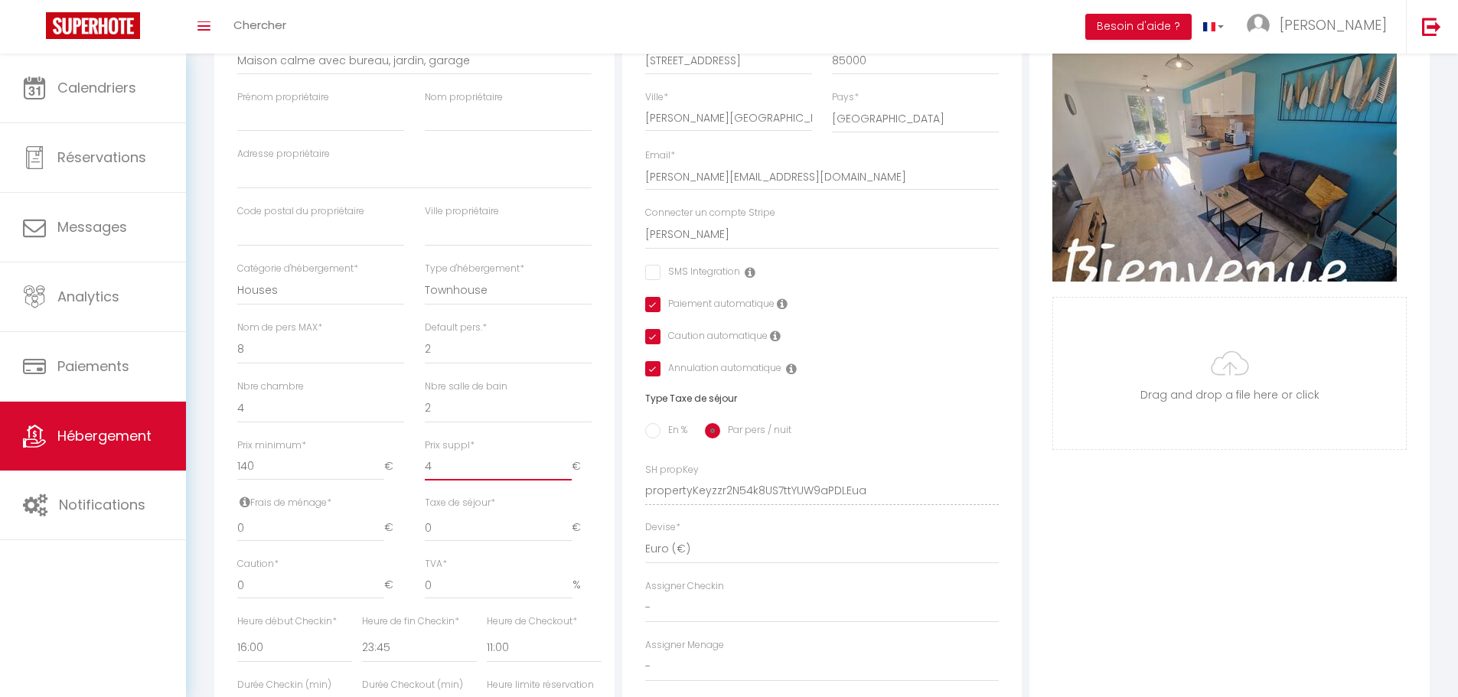
checkbox input "true"
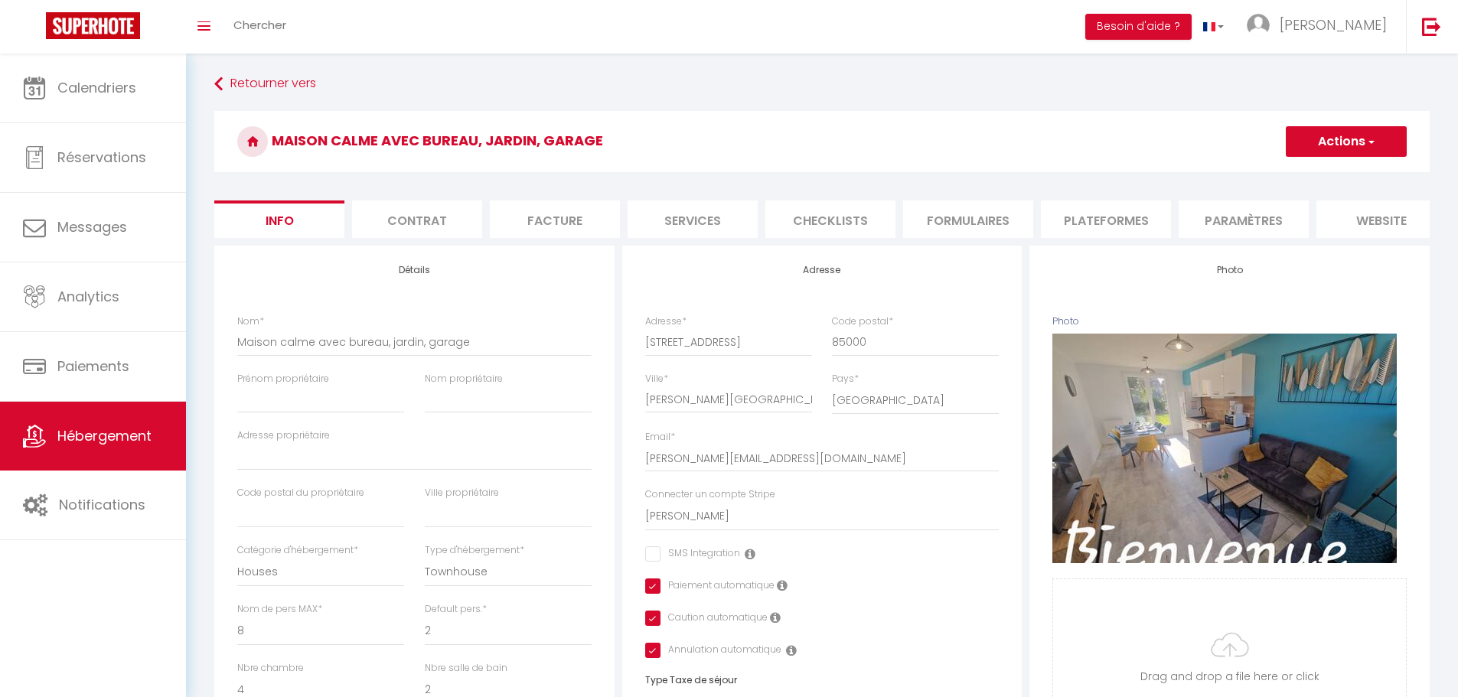
scroll to position [0, 0]
type input "4"
click at [1374, 140] on span "button" at bounding box center [1370, 142] width 10 height 15
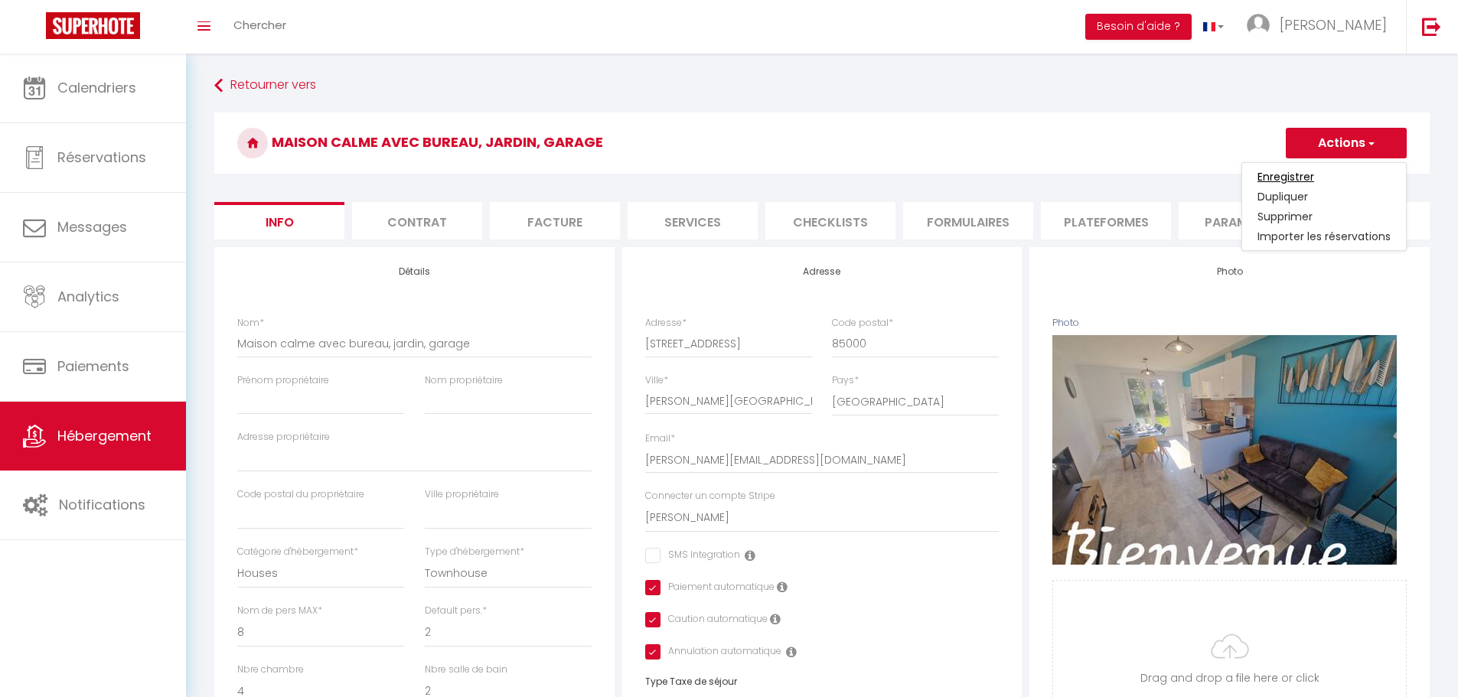
click at [1287, 180] on input "Enregistrer" at bounding box center [1285, 176] width 57 height 15
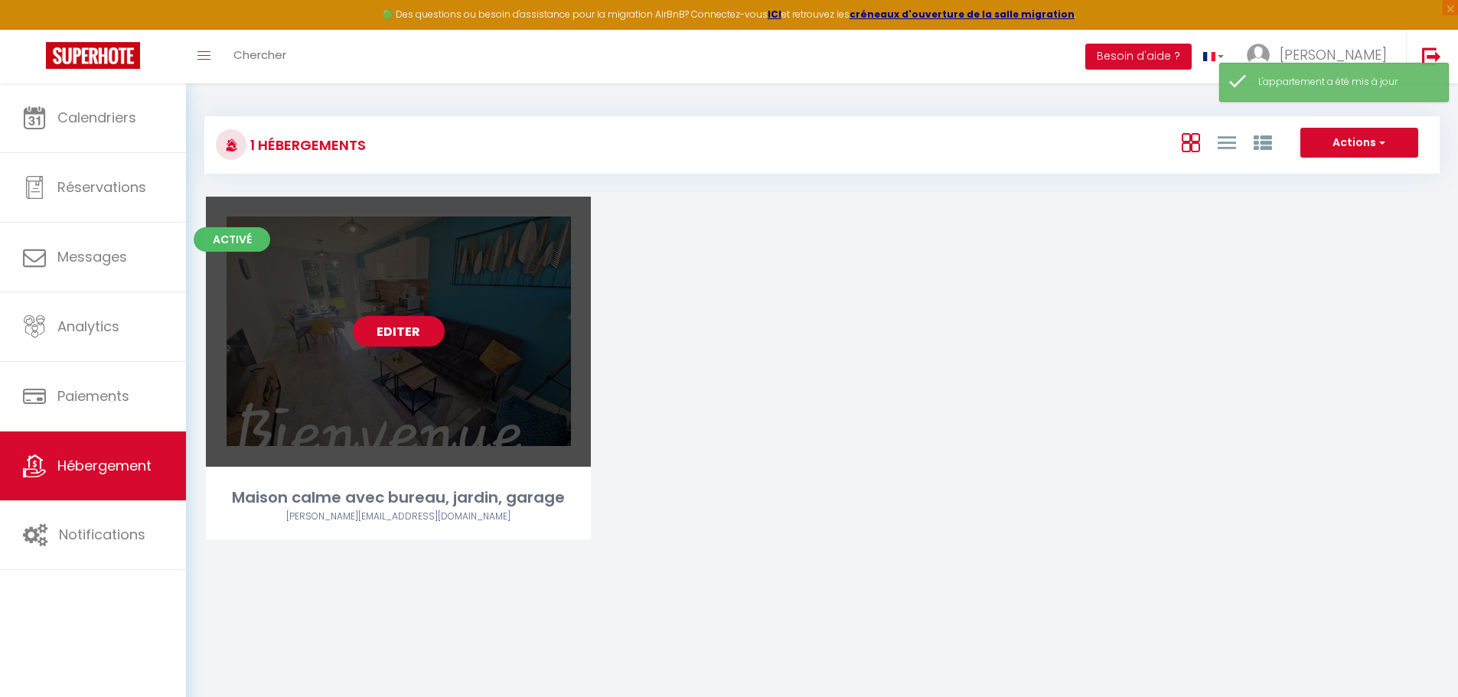
click at [412, 325] on link "Editer" at bounding box center [399, 331] width 92 height 31
drag, startPoint x: 413, startPoint y: 330, endPoint x: 412, endPoint y: 313, distance: 16.8
click at [412, 327] on link "Editer" at bounding box center [399, 331] width 92 height 31
click at [412, 335] on link "Editer" at bounding box center [399, 331] width 92 height 31
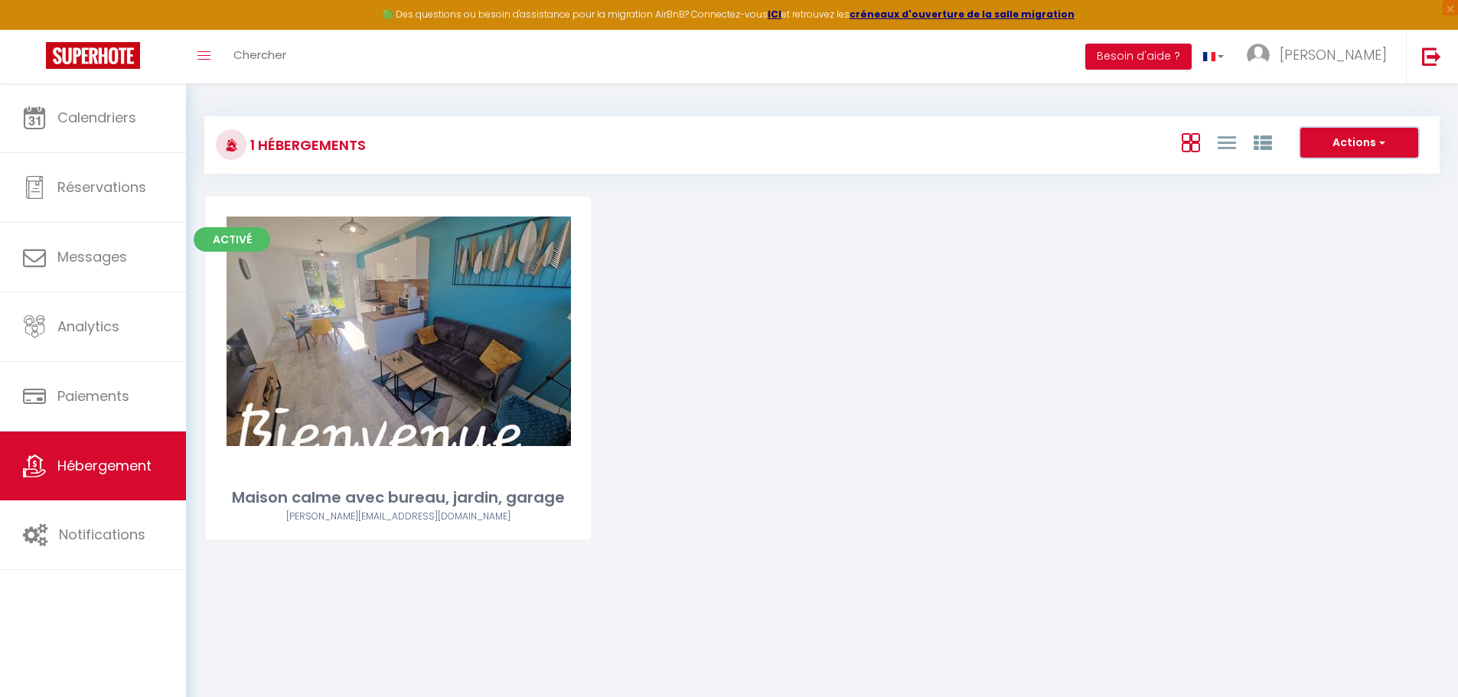
click at [1379, 144] on span "button" at bounding box center [1380, 142] width 9 height 15
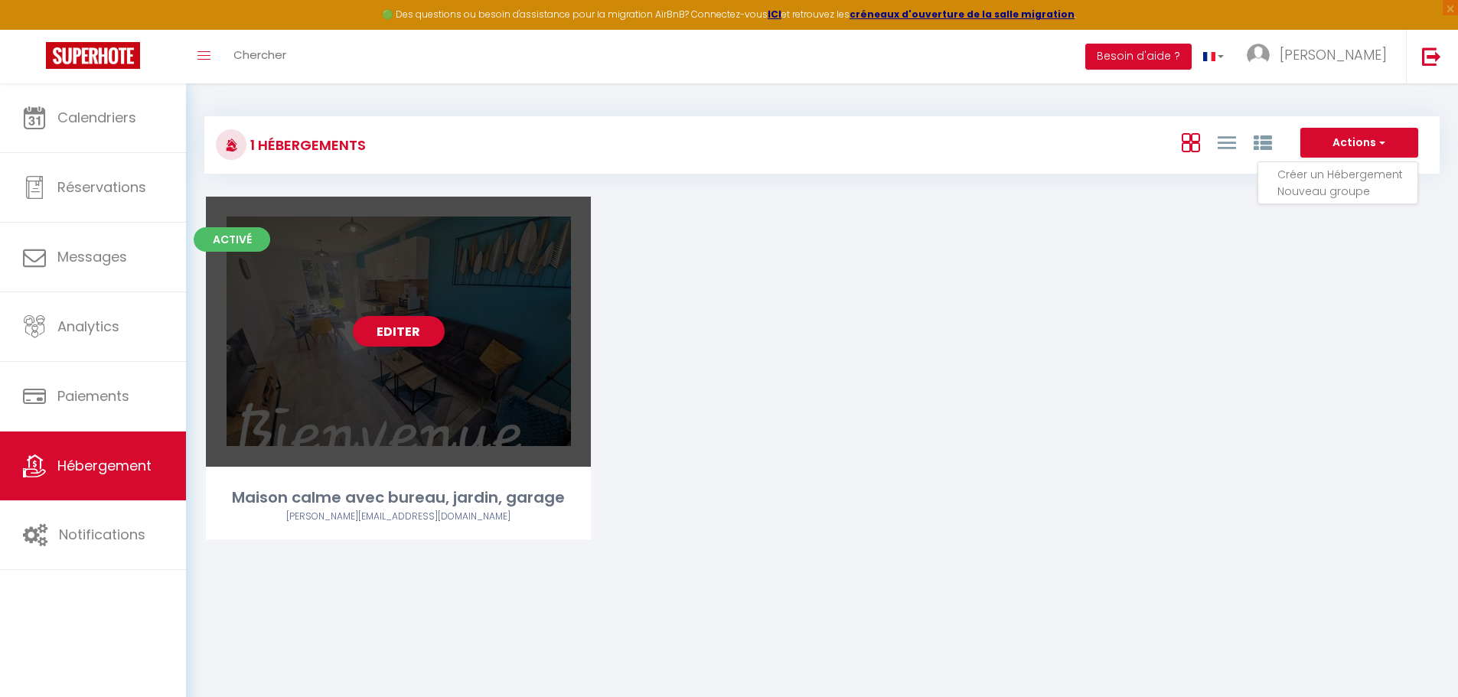
click at [462, 379] on div "Editer" at bounding box center [398, 332] width 385 height 270
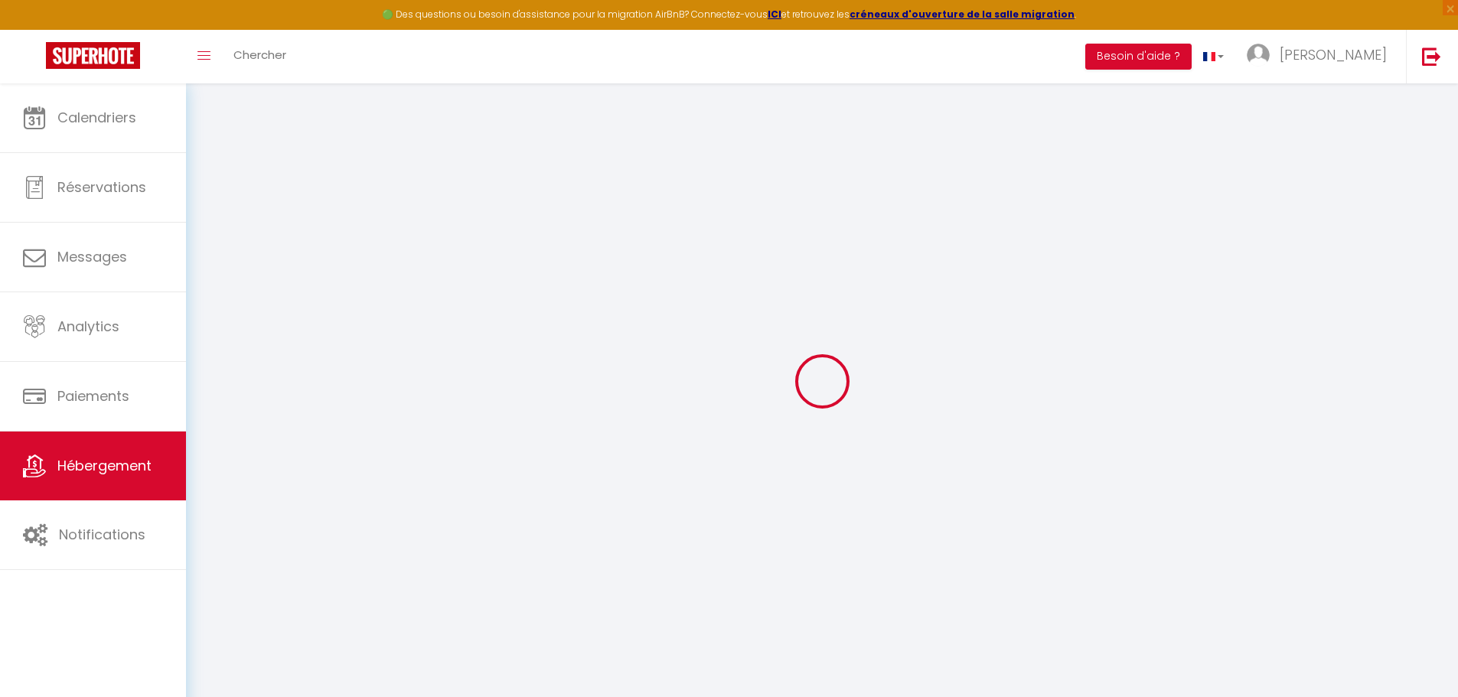
type input "Maison calme avec bureau, jardin, garage"
select select "houses"
select select "8"
select select "4"
select select "2"
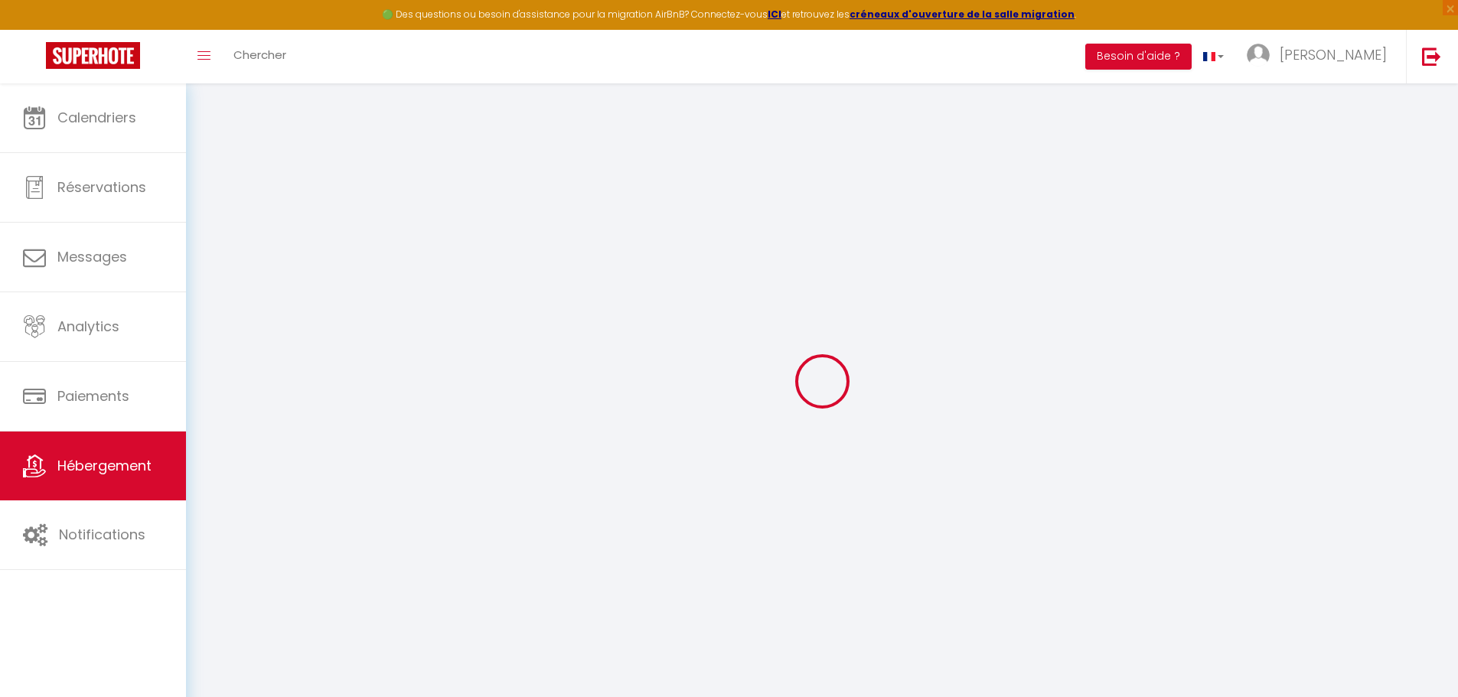
type input "140"
type input "4"
select select
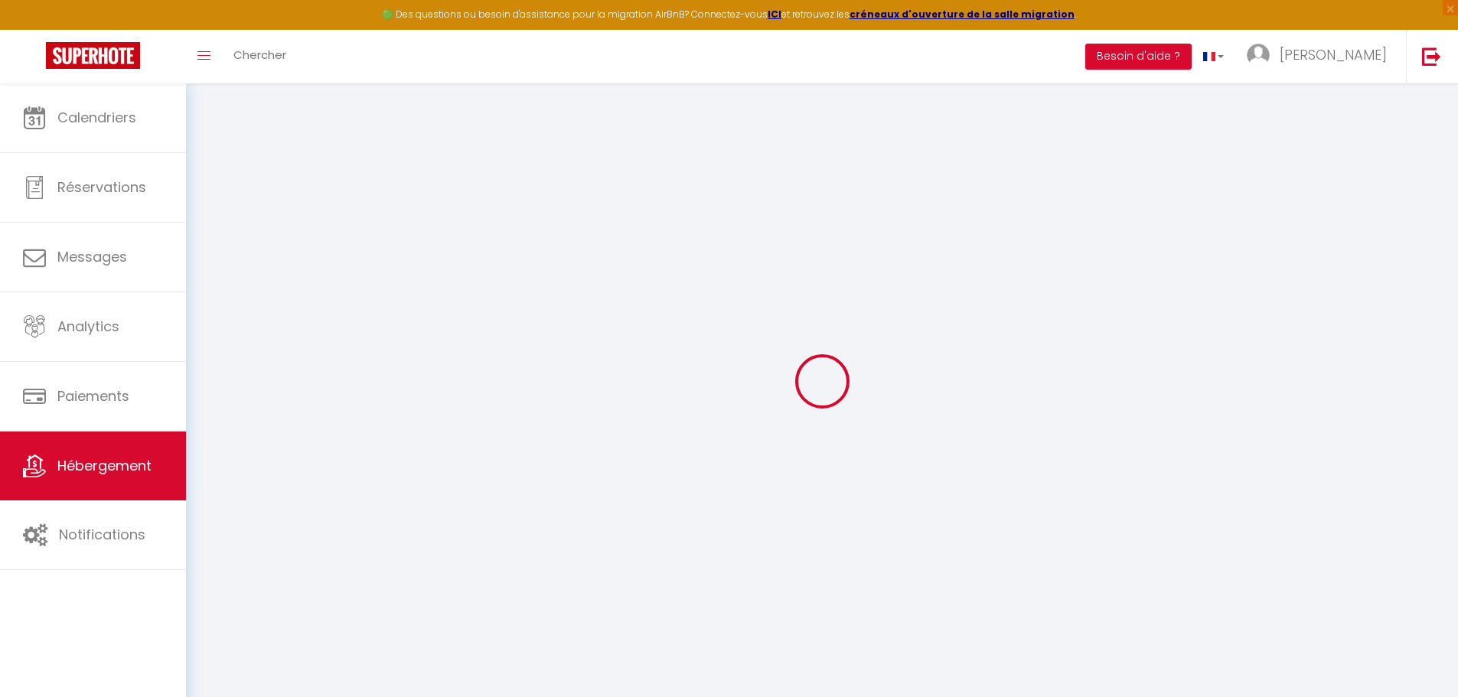
select select
type input "[STREET_ADDRESS]"
type input "85000"
type input "[PERSON_NAME][GEOGRAPHIC_DATA][PERSON_NAME]"
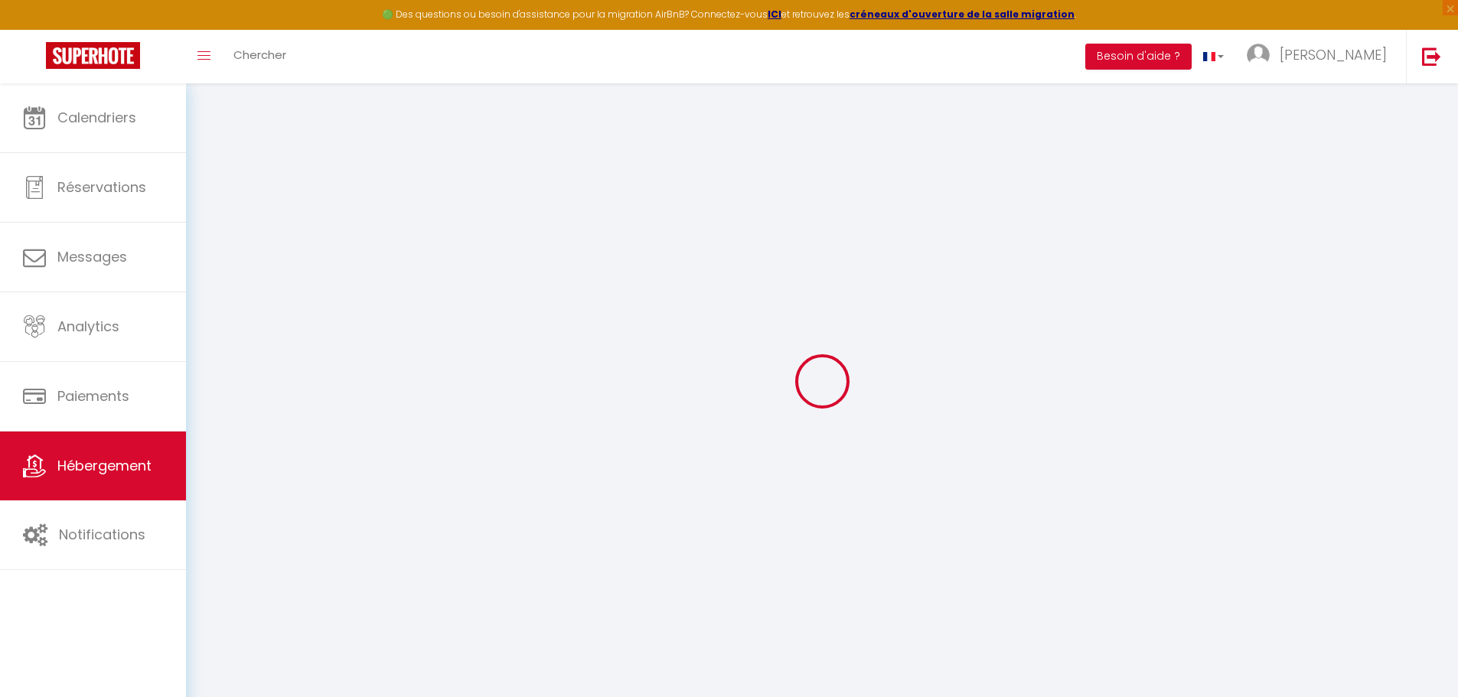
type input "[PERSON_NAME][EMAIL_ADDRESS][DOMAIN_NAME]"
select select "15870"
checkbox input "false"
checkbox input "true"
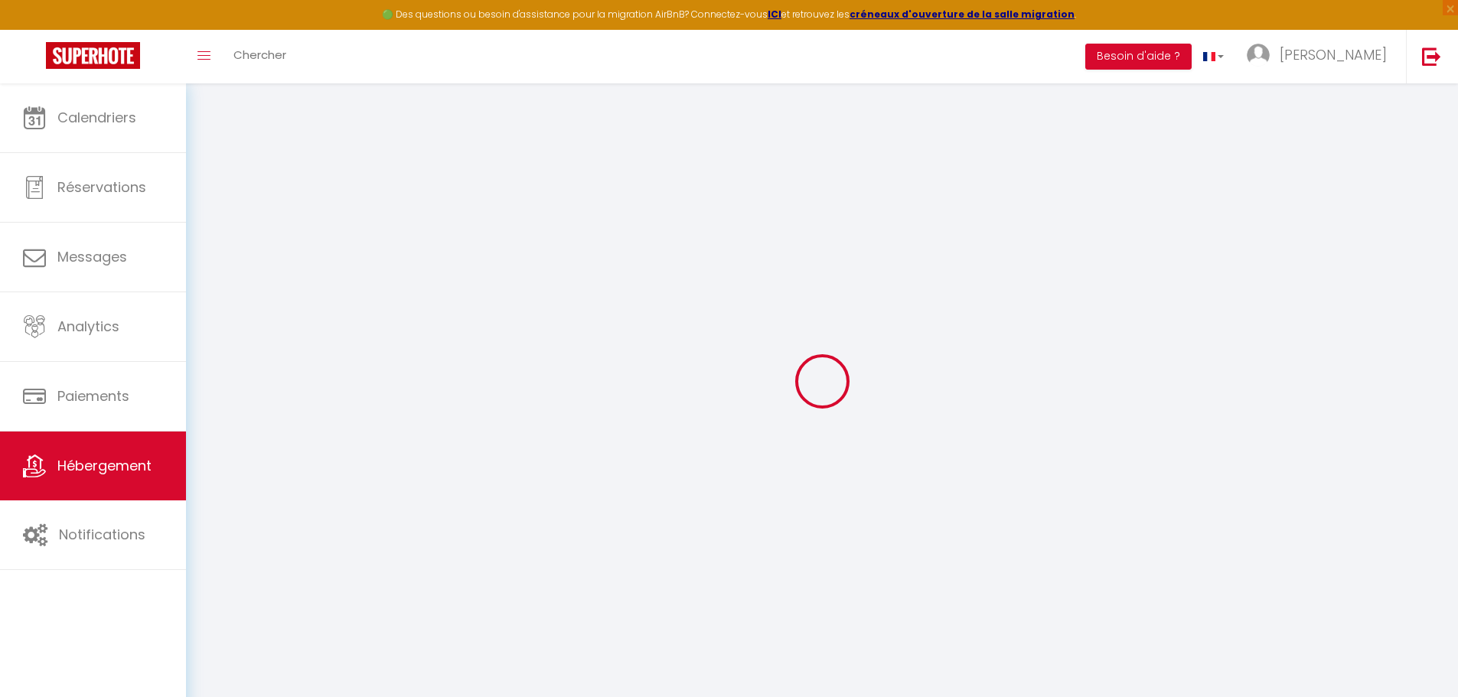
checkbox input "true"
select select
type input "0"
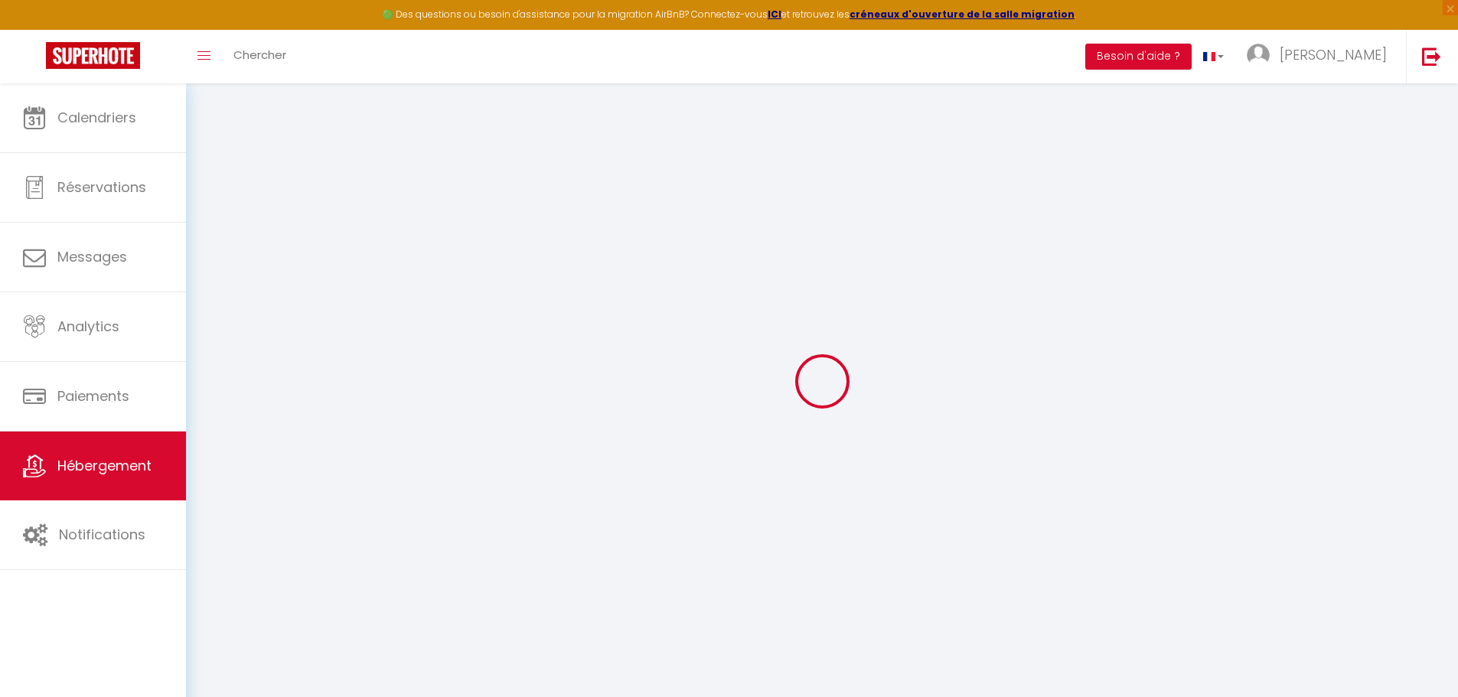
type input "0"
select select
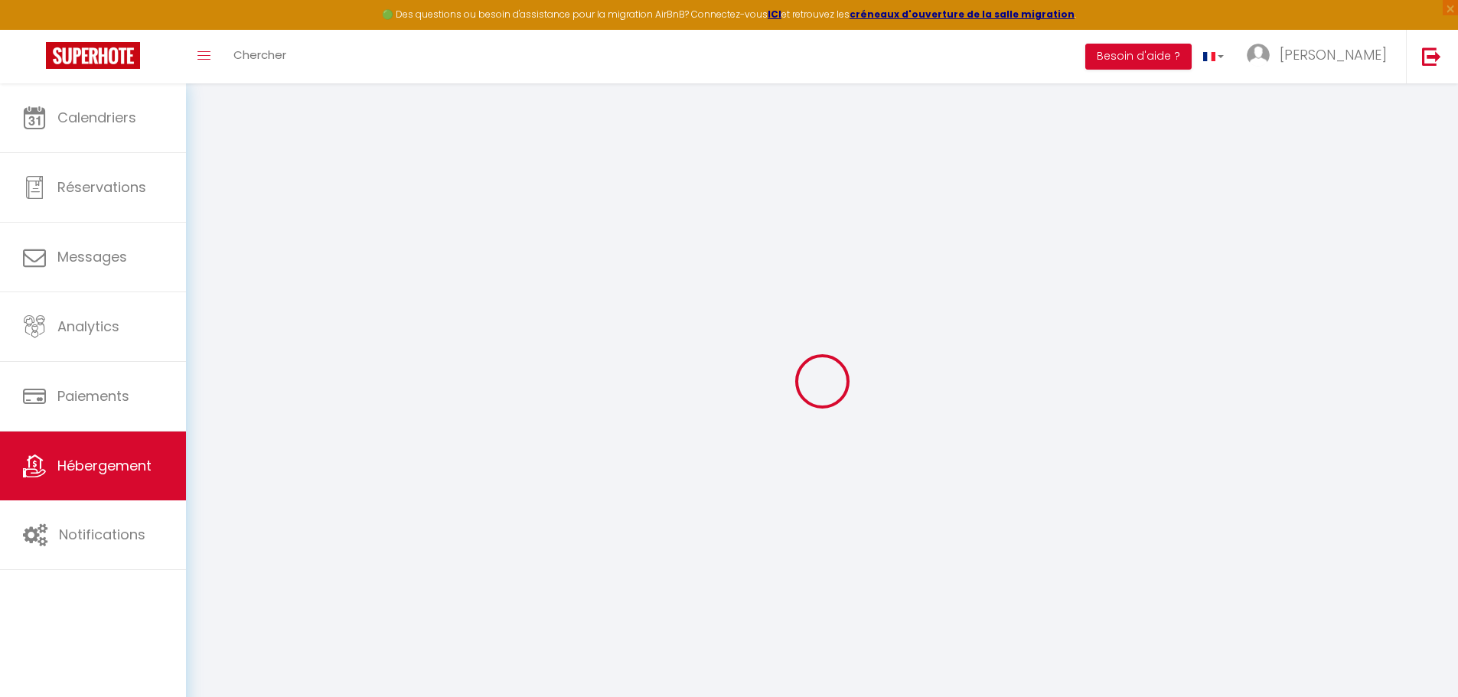
select select
checkbox input "false"
checkbox input "true"
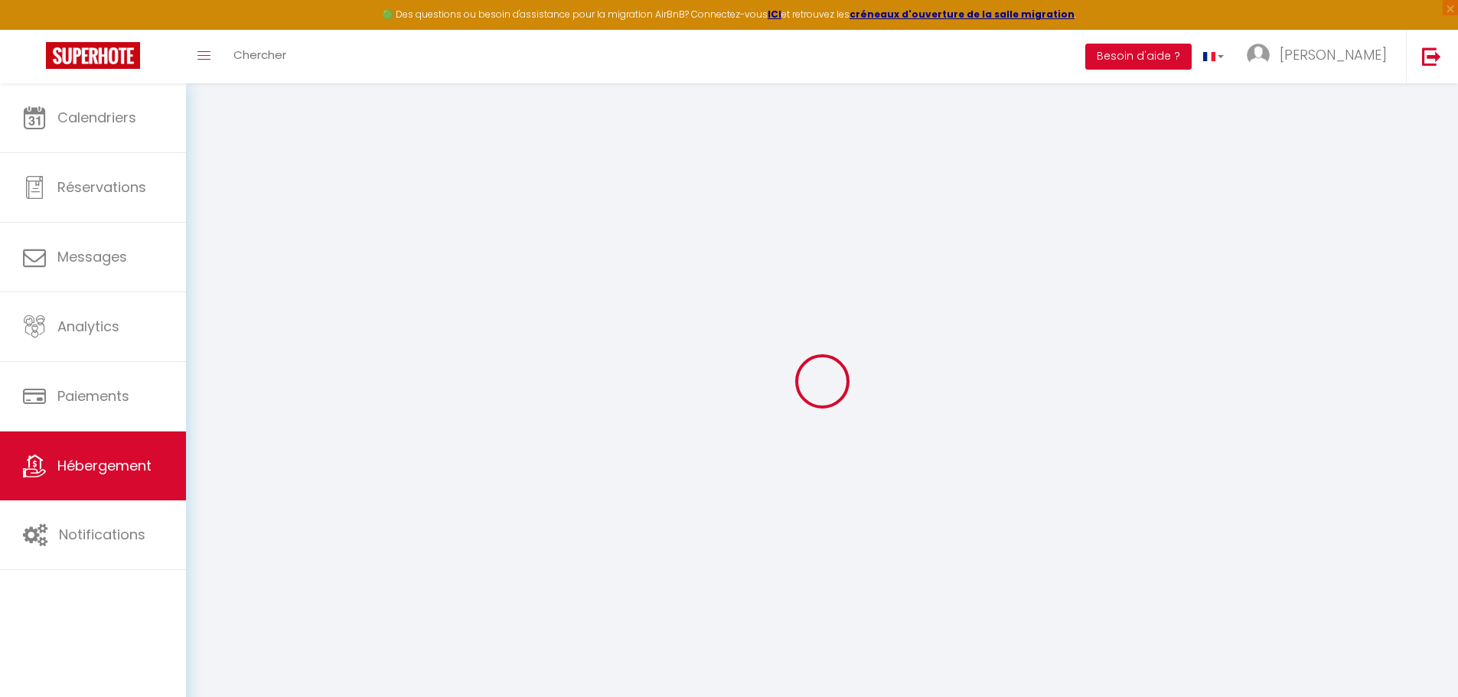
checkbox input "true"
select select "townhouse"
select select
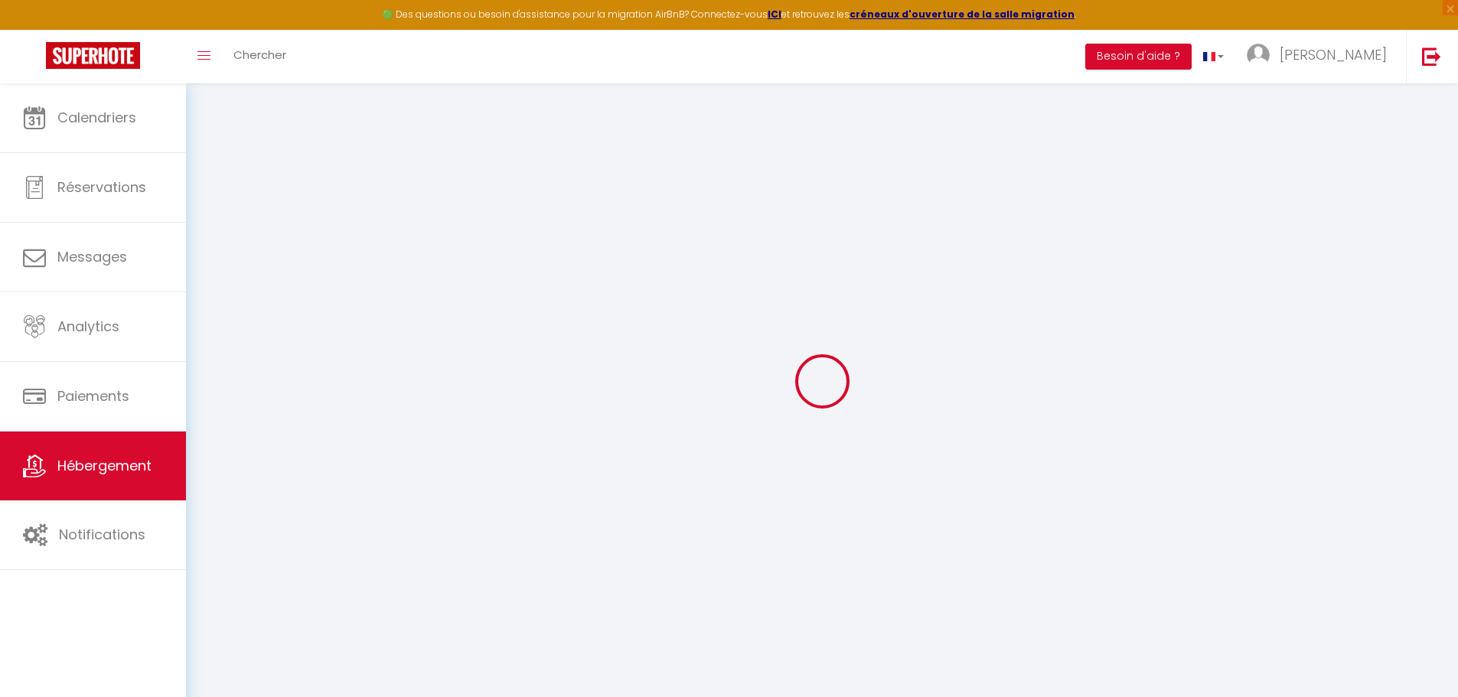
select select
checkbox input "false"
checkbox input "true"
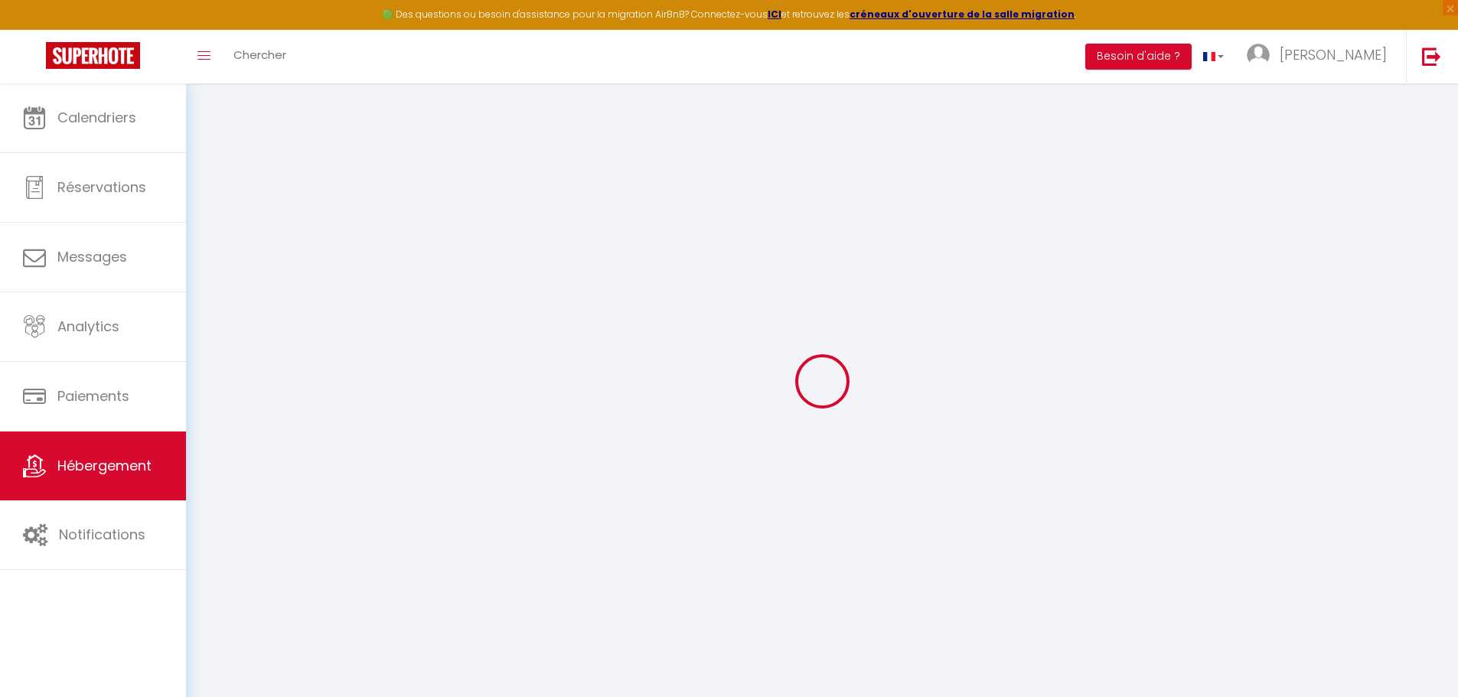
checkbox input "true"
checkbox input "false"
checkbox input "true"
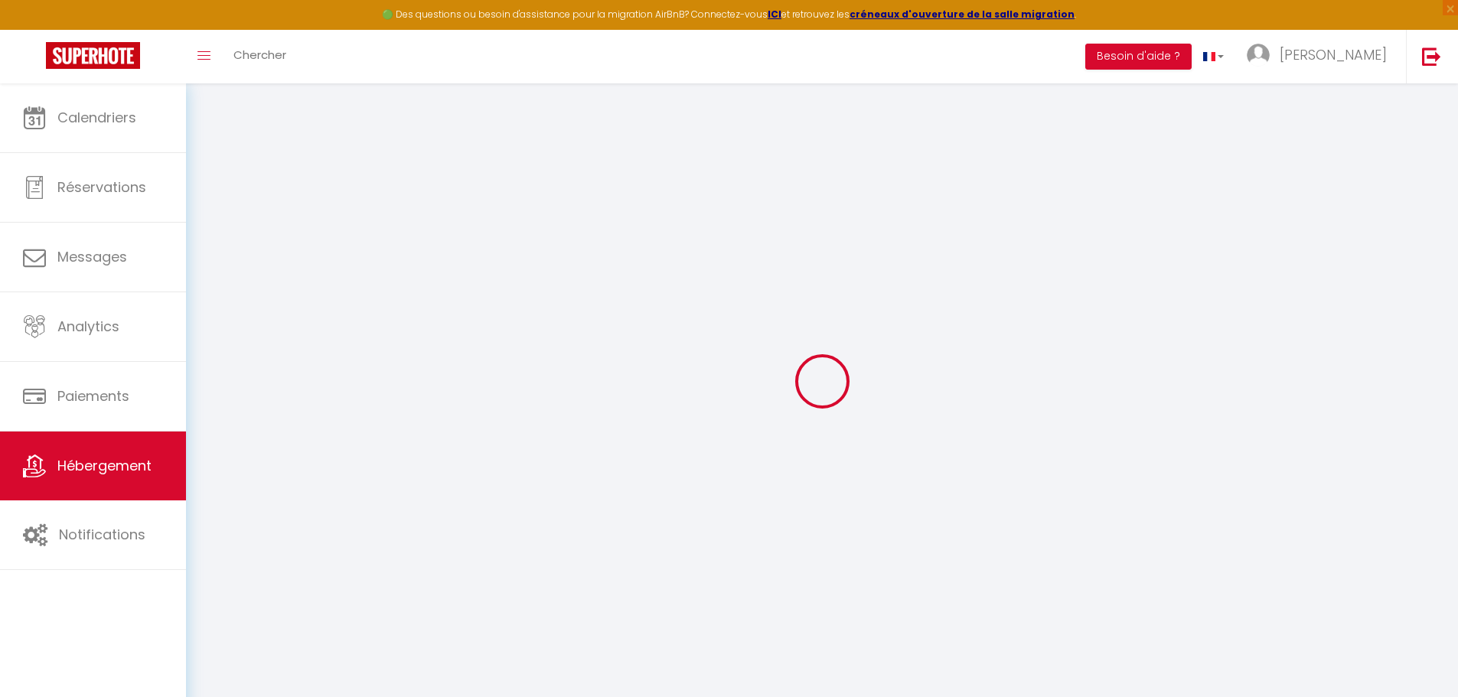
checkbox input "false"
checkbox input "true"
select select "16:00"
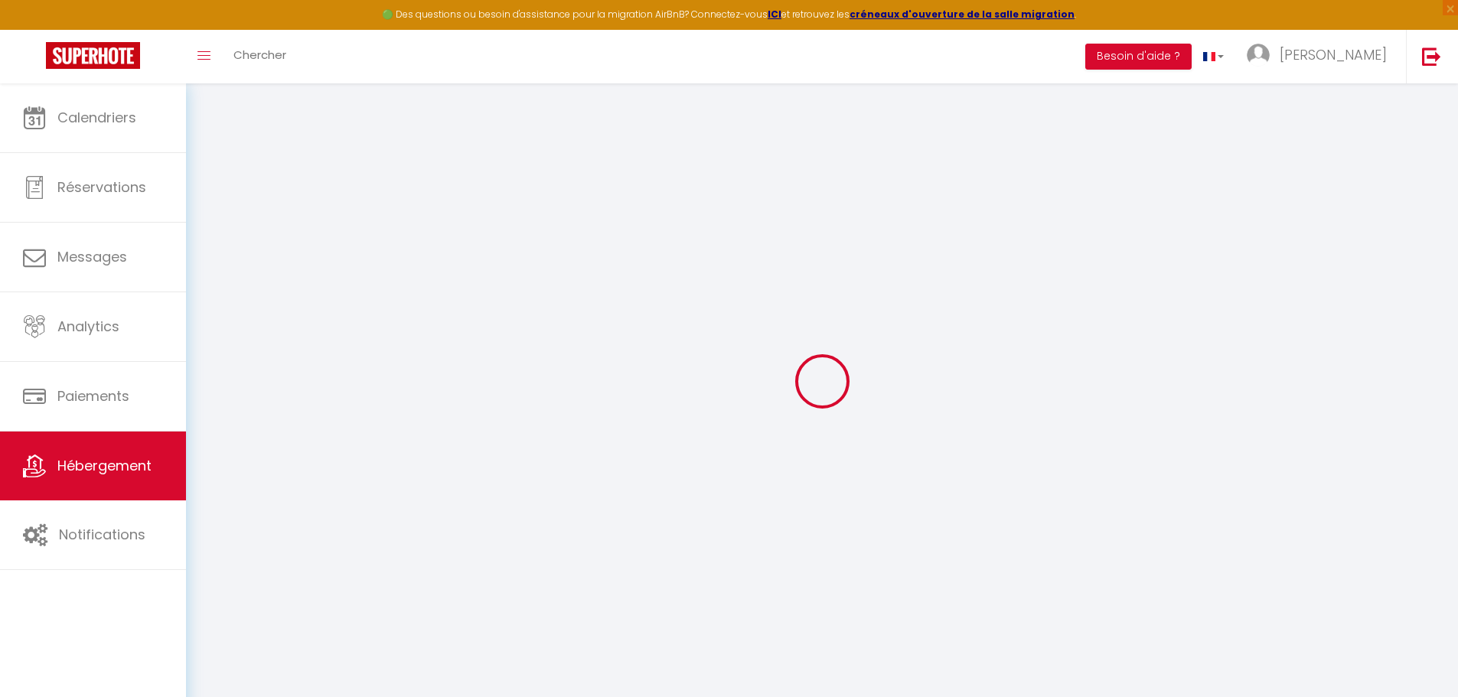
select select "23:45"
select select "11:00"
select select "30"
select select "120"
checkbox input "false"
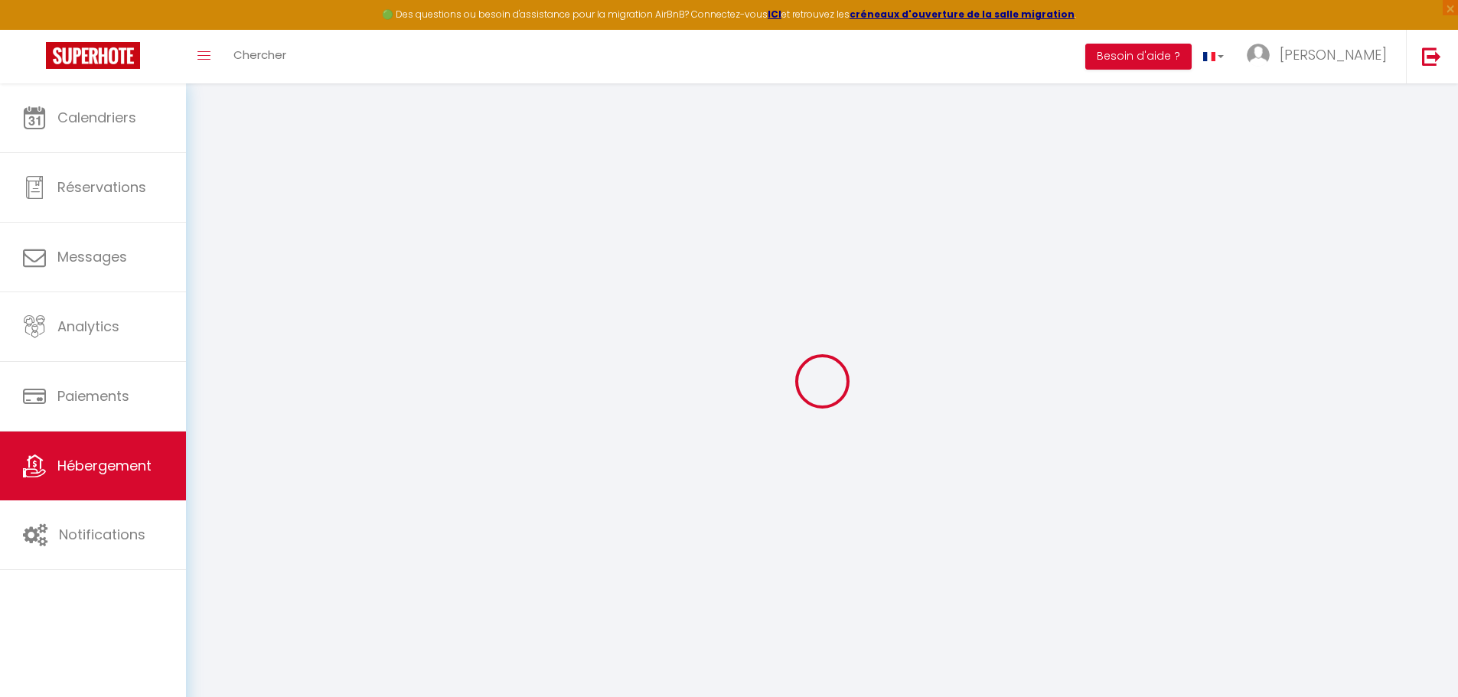
checkbox input "true"
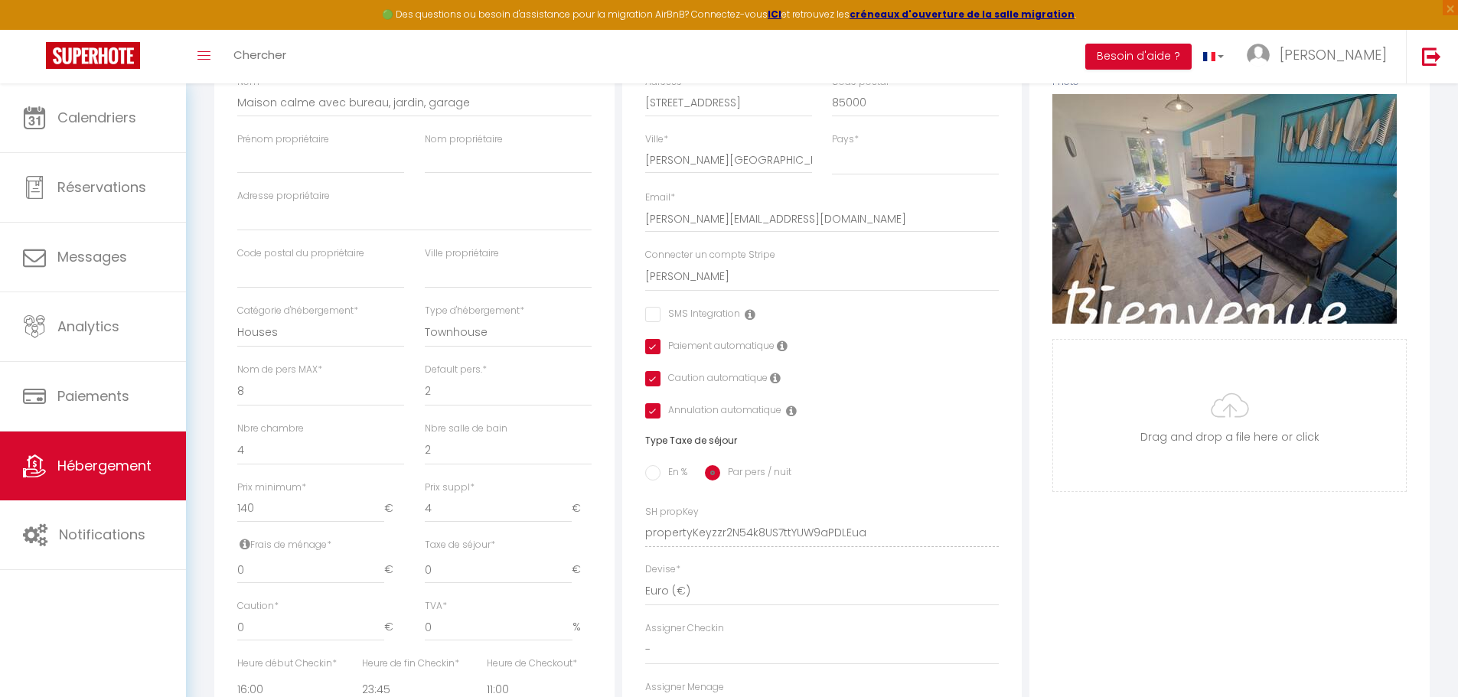
scroll to position [306, 0]
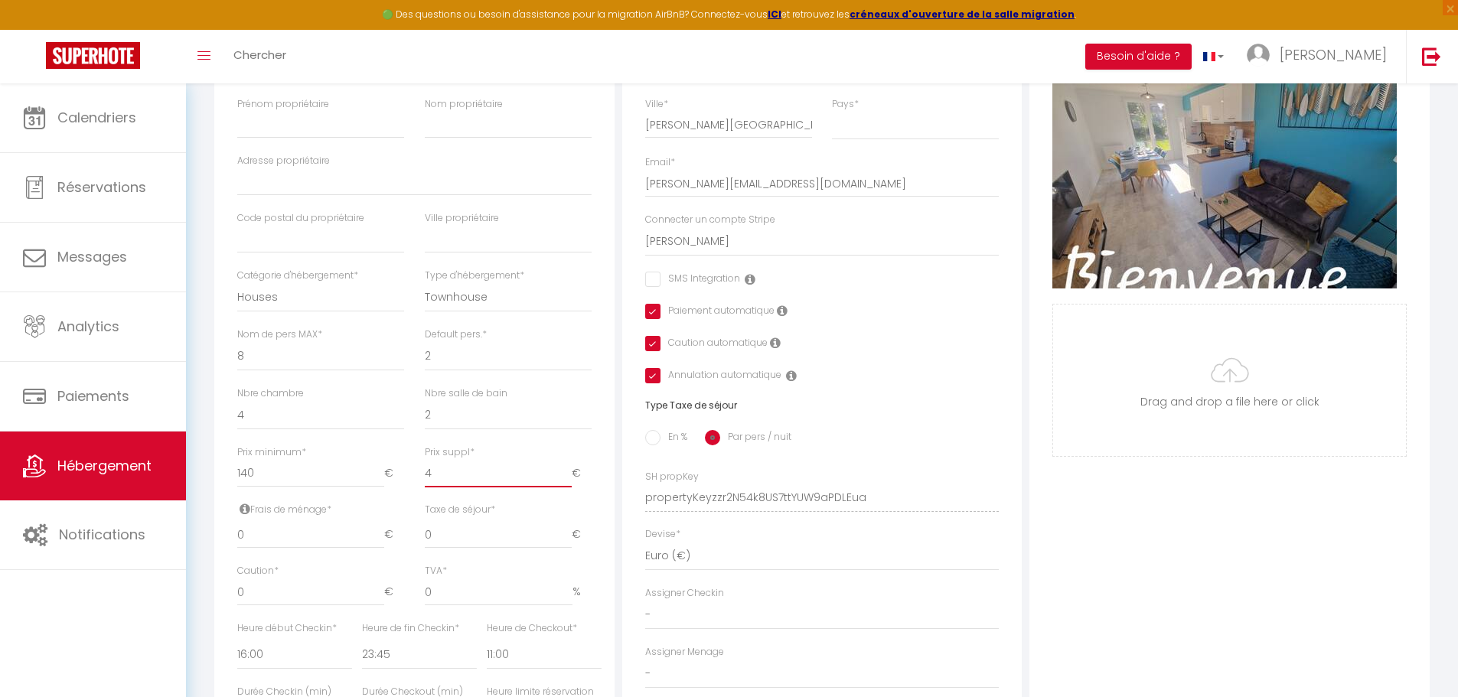
type input "5"
checkbox input "false"
checkbox input "true"
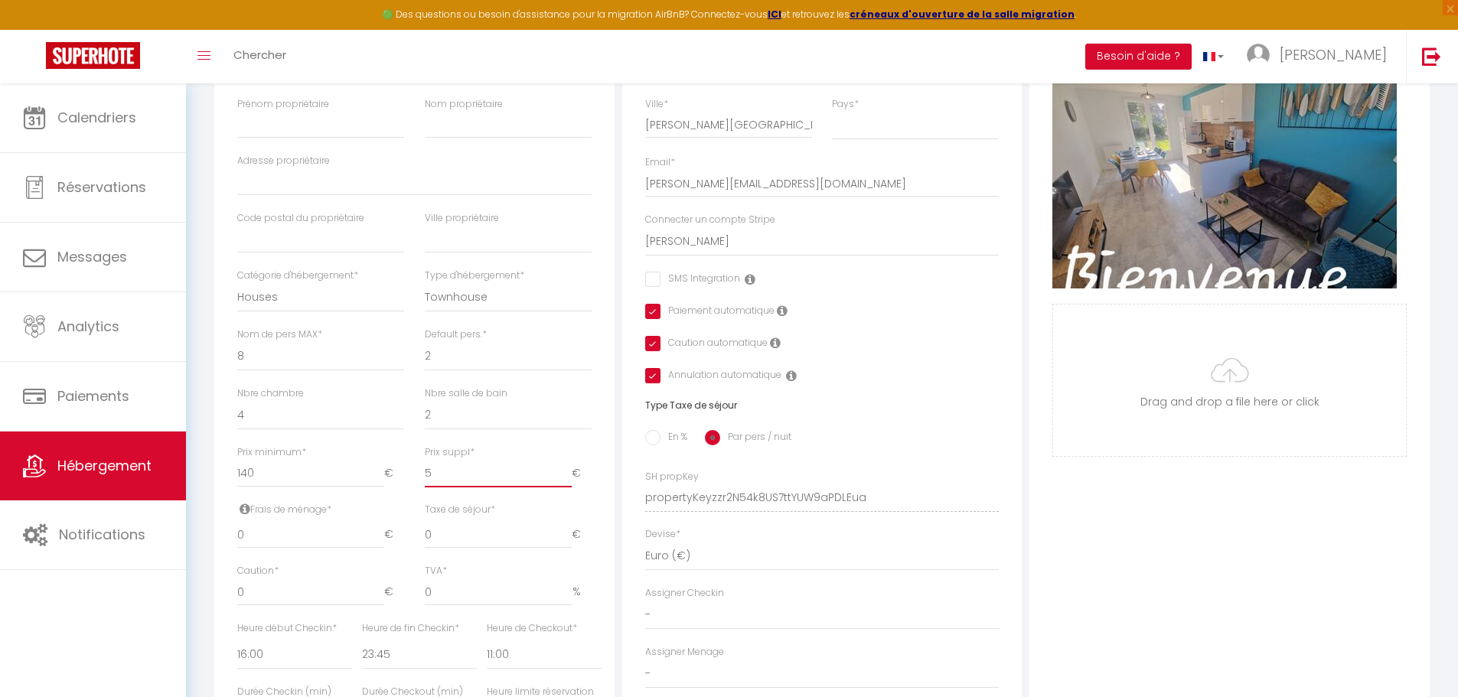
click at [567, 478] on input "5" at bounding box center [498, 474] width 147 height 28
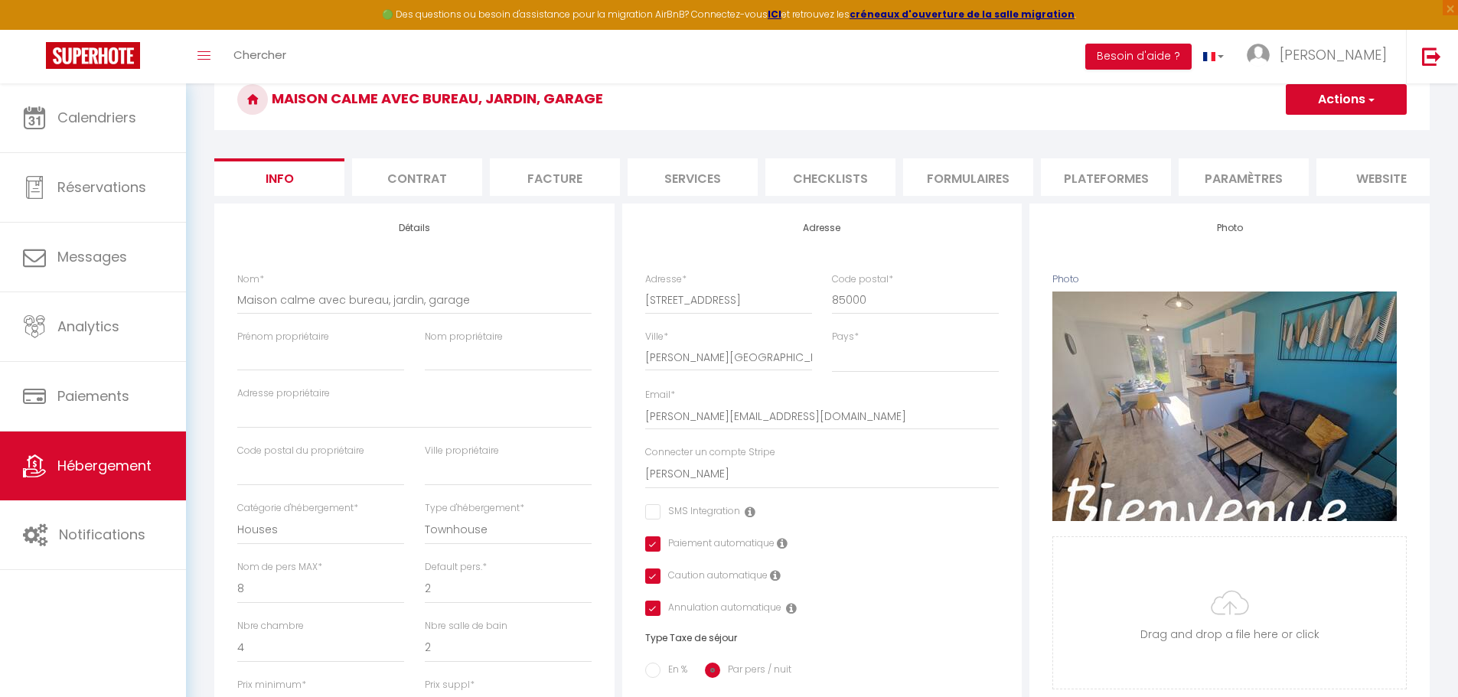
scroll to position [0, 0]
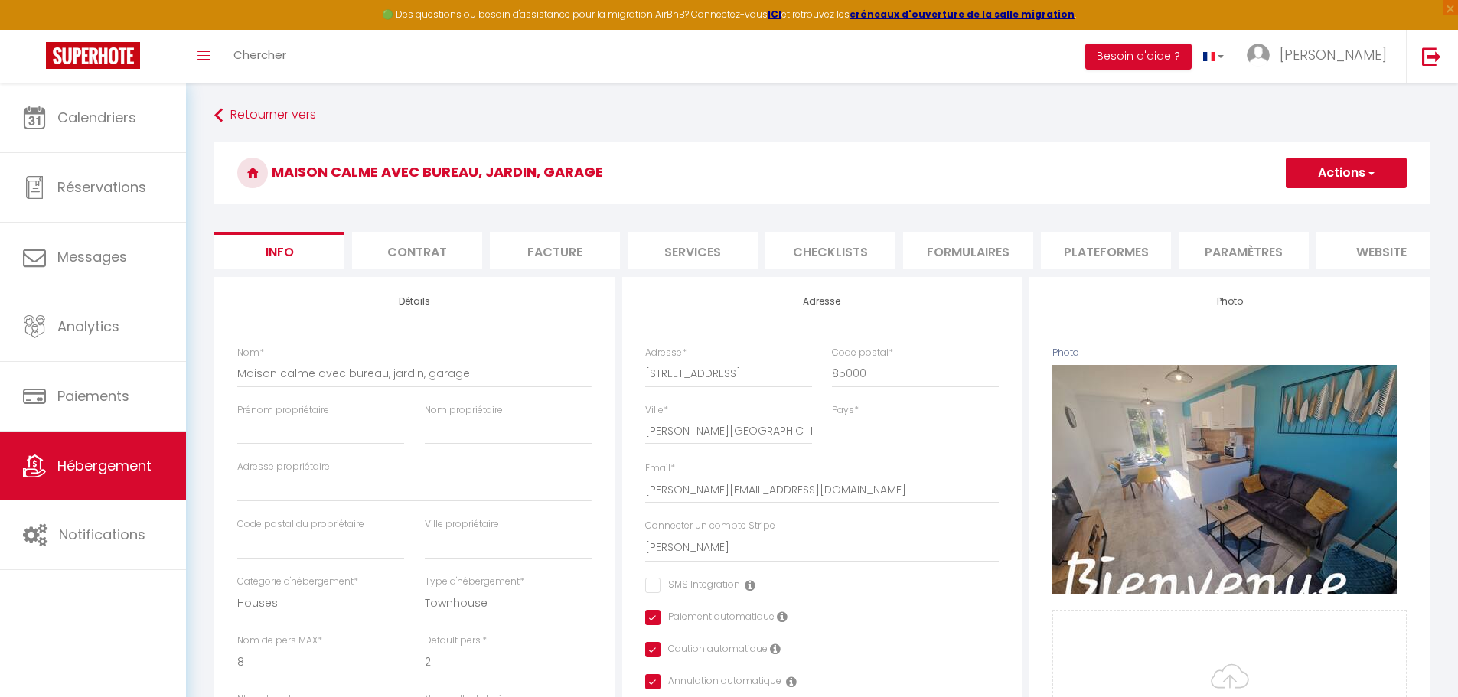
click at [1377, 163] on button "Actions" at bounding box center [1345, 173] width 121 height 31
click at [1304, 204] on input "Enregistrer" at bounding box center [1285, 206] width 57 height 15
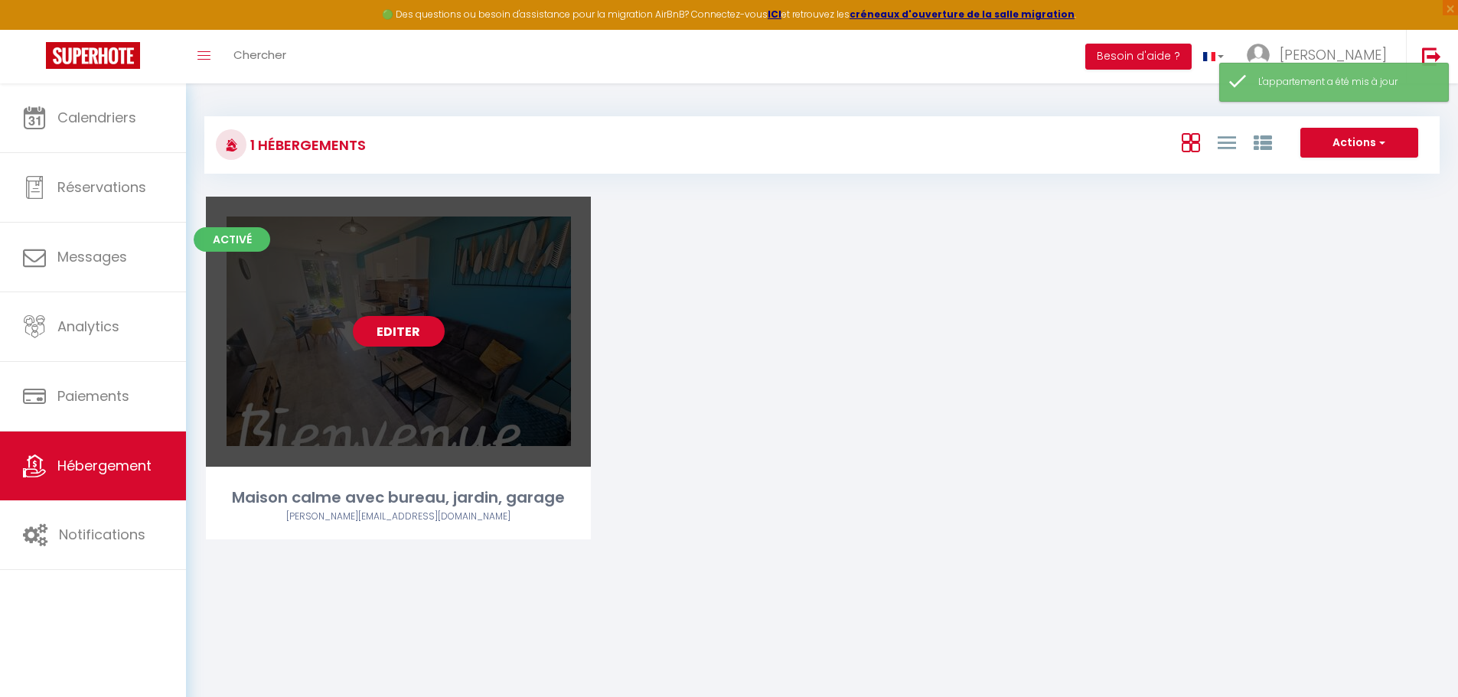
click at [367, 371] on div "Editer" at bounding box center [398, 332] width 385 height 270
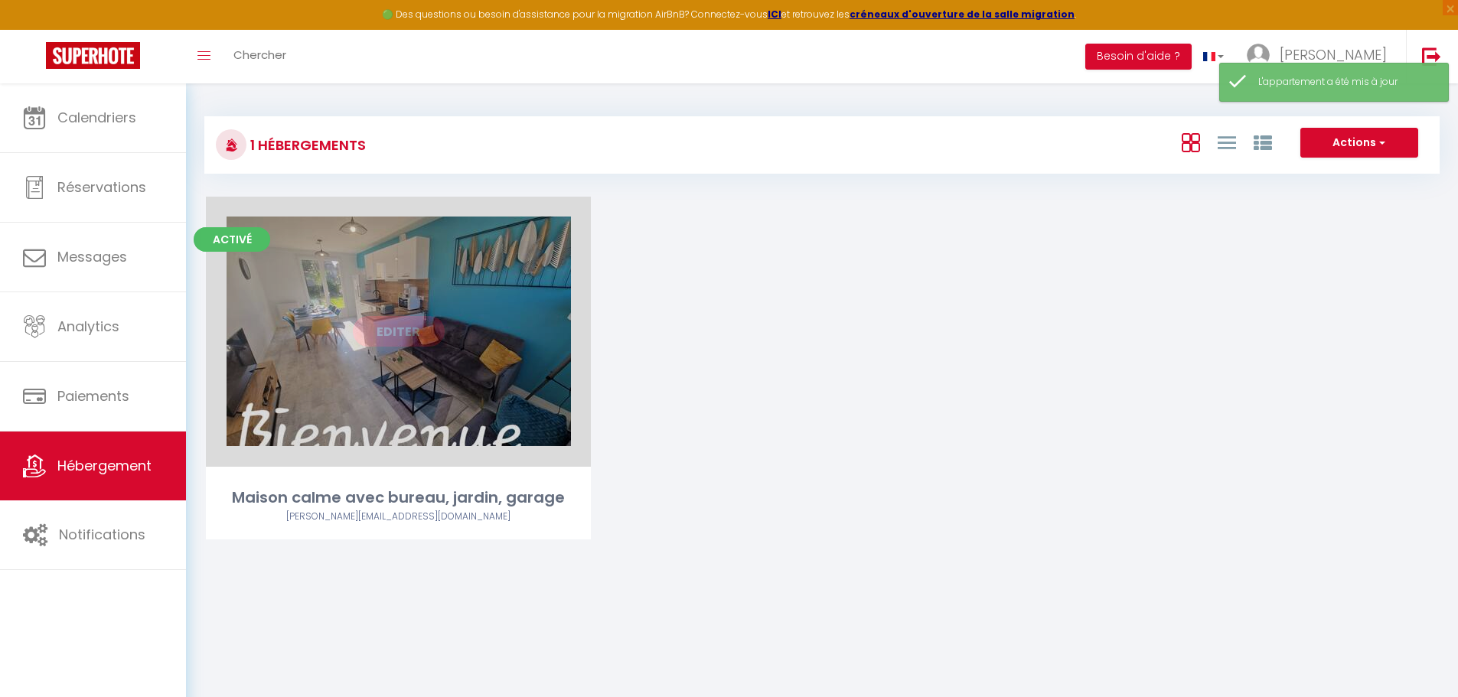
click at [386, 334] on link "Editer" at bounding box center [399, 331] width 92 height 31
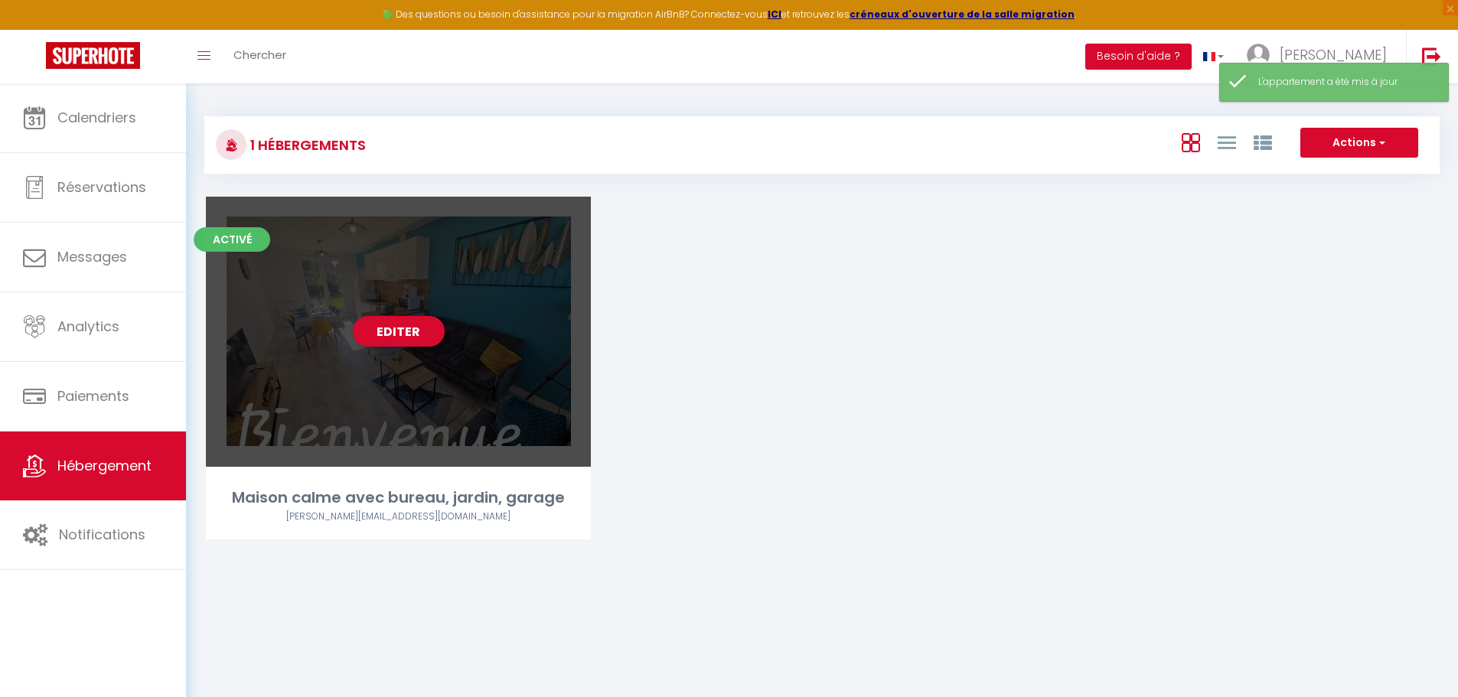
click at [503, 444] on div "Editer" at bounding box center [398, 332] width 385 height 270
click at [487, 478] on div "Activé Editer Maison calme avec bureau, jardin, garage [PERSON_NAME][EMAIL_ADDR…" at bounding box center [398, 368] width 385 height 343
drag, startPoint x: 443, startPoint y: 362, endPoint x: 427, endPoint y: 327, distance: 38.0
click at [444, 362] on div "Editer" at bounding box center [398, 332] width 385 height 270
click at [285, 242] on div "Editer" at bounding box center [398, 332] width 385 height 270
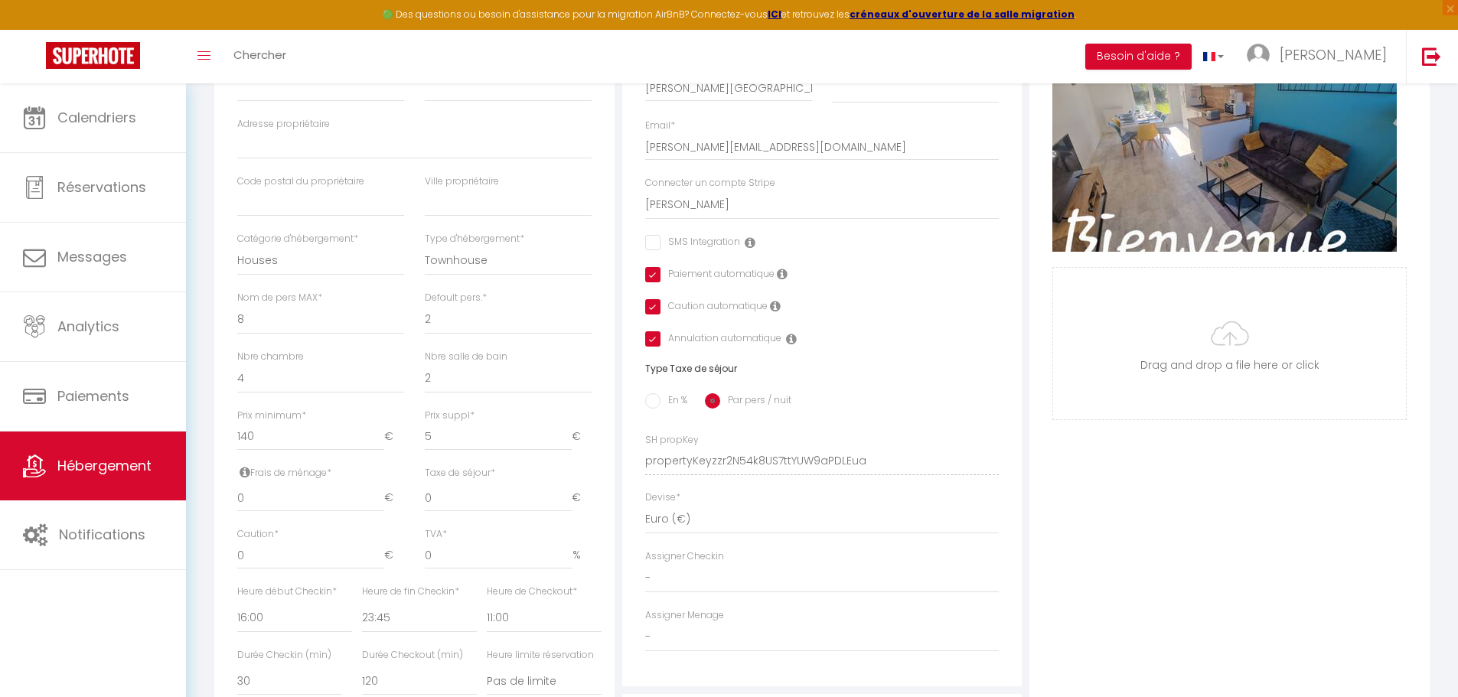
scroll to position [459, 0]
